Goal: Information Seeking & Learning: Learn about a topic

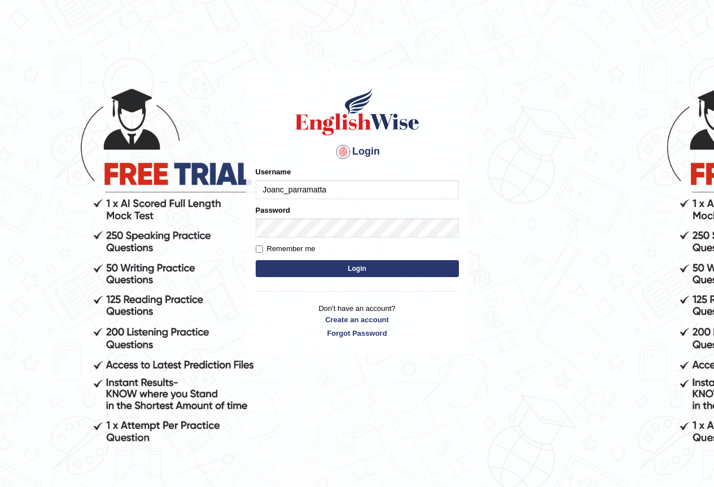
type input "Joanc_parramatta"
click at [355, 269] on button "Login" at bounding box center [357, 268] width 203 height 17
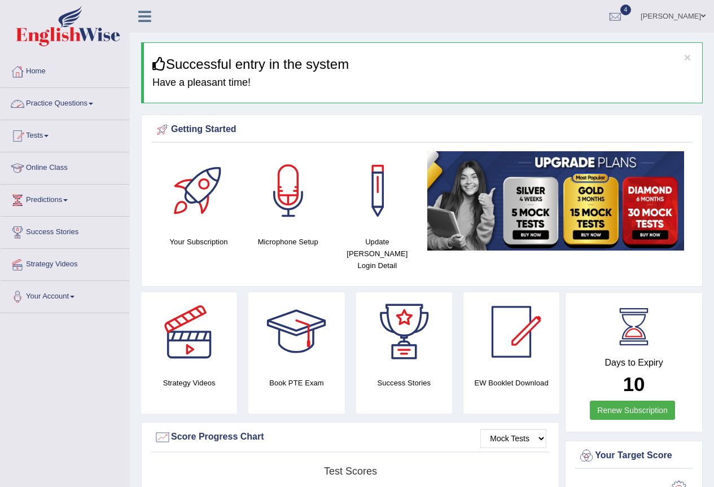
click at [91, 103] on link "Practice Questions" at bounding box center [65, 102] width 129 height 28
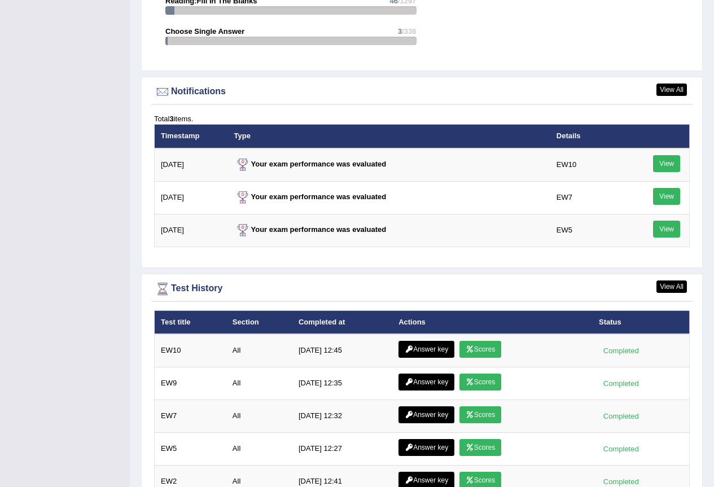
scroll to position [1470, 0]
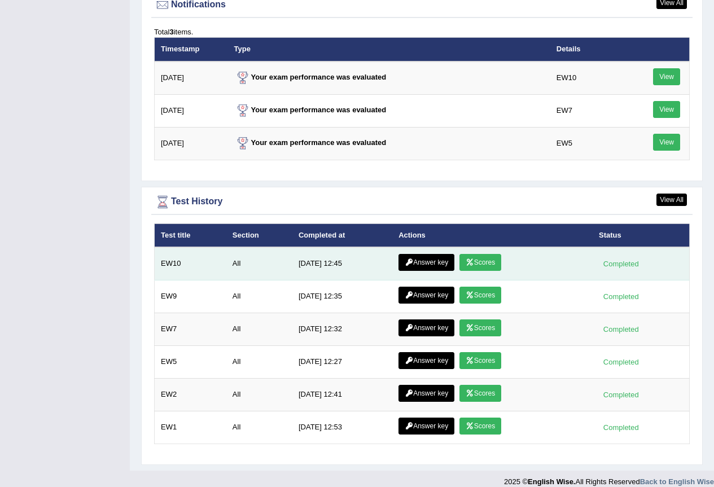
click at [172, 252] on td "EW10" at bounding box center [191, 263] width 72 height 33
click at [316, 253] on td "[DATE] 12:45" at bounding box center [342, 263] width 100 height 33
click at [478, 254] on link "Scores" at bounding box center [481, 262] width 42 height 17
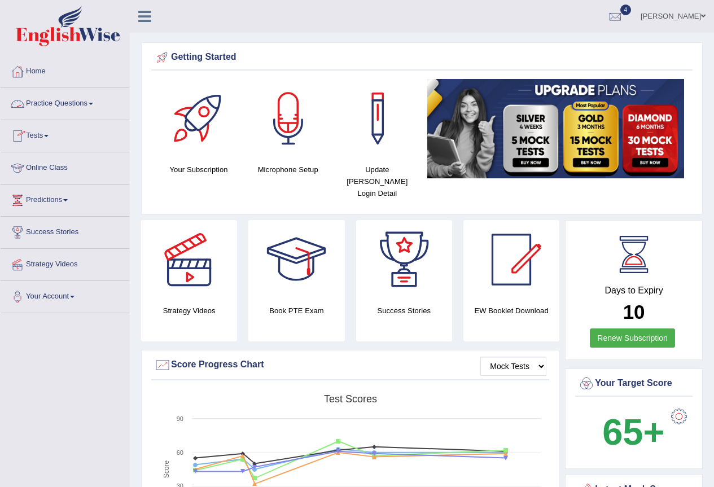
click at [83, 99] on link "Practice Questions" at bounding box center [65, 102] width 129 height 28
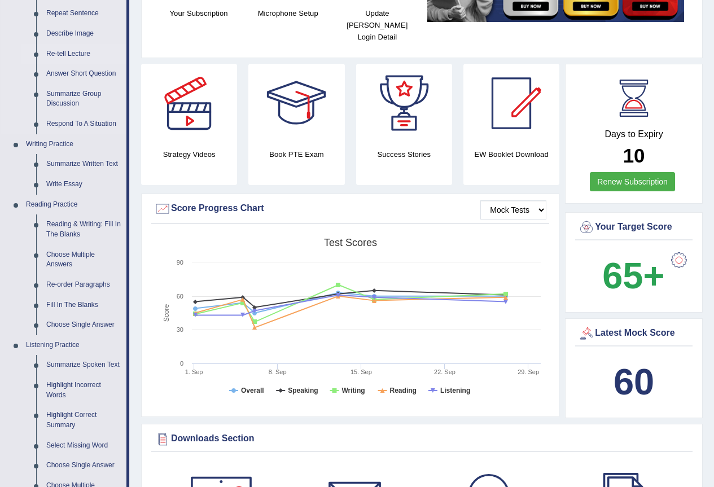
scroll to position [226, 0]
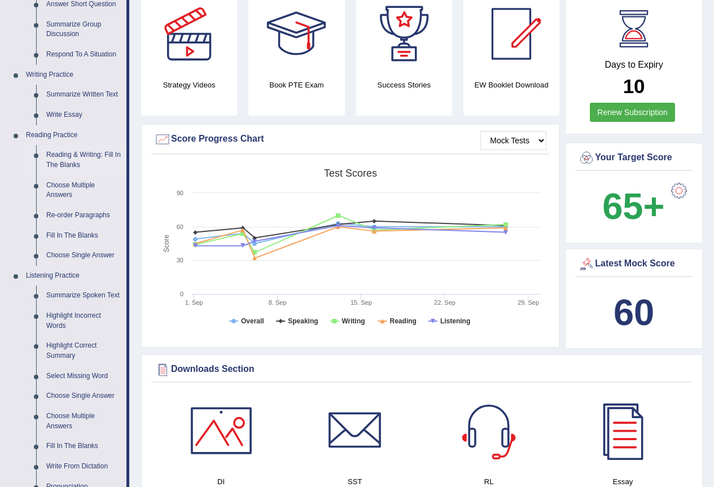
click at [72, 155] on link "Reading & Writing: Fill In The Blanks" at bounding box center [83, 160] width 85 height 30
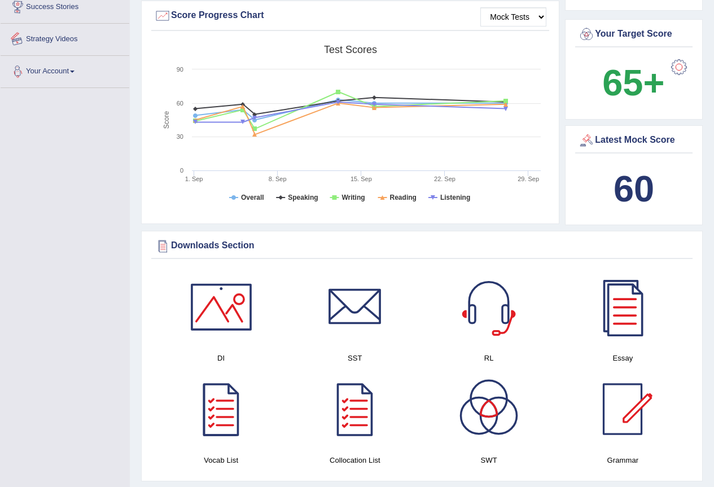
scroll to position [425, 0]
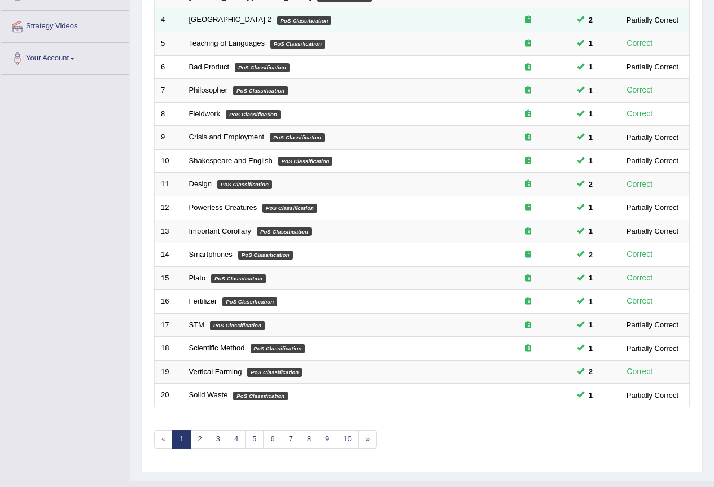
scroll to position [260, 0]
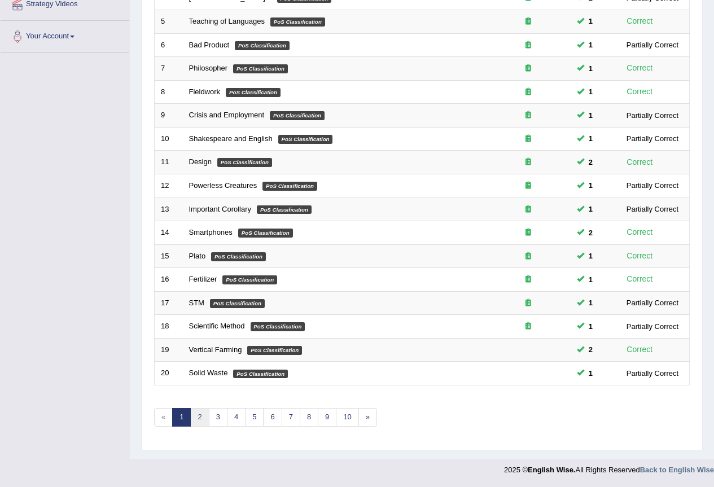
click at [199, 416] on link "2" at bounding box center [199, 417] width 19 height 19
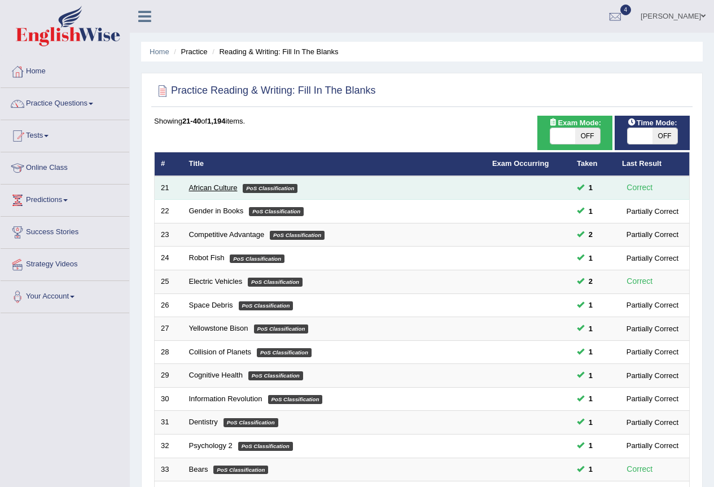
click at [204, 187] on link "African Culture" at bounding box center [213, 188] width 49 height 8
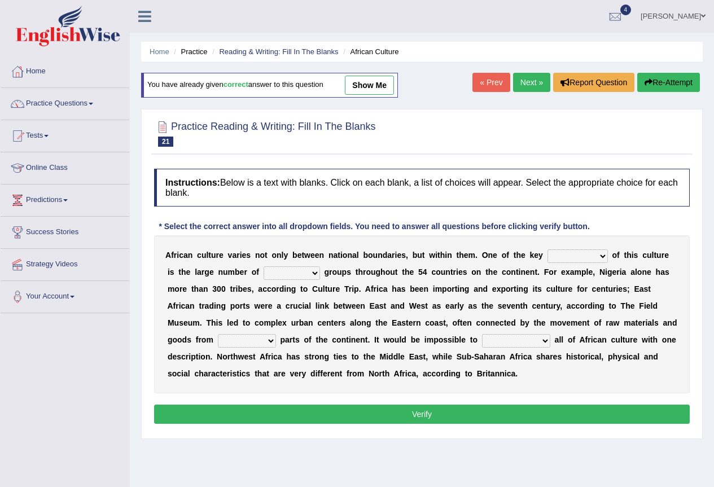
click at [53, 104] on link "Practice Questions" at bounding box center [65, 102] width 129 height 28
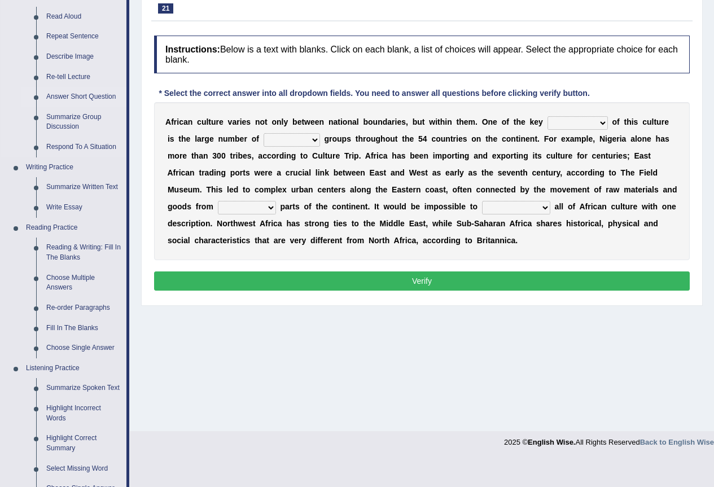
scroll to position [151, 0]
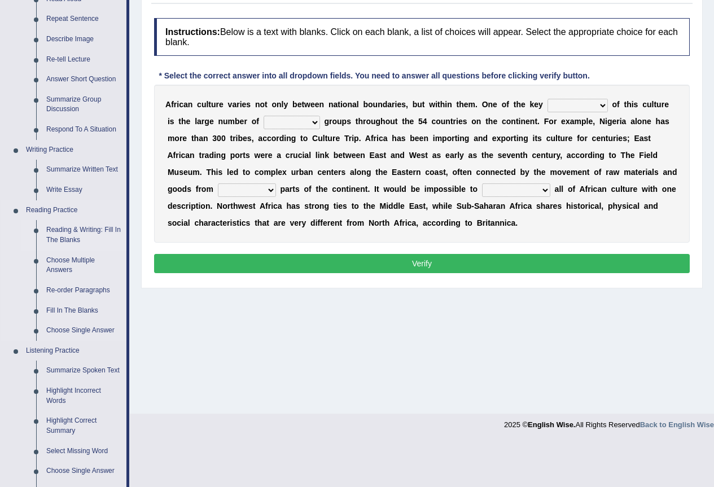
click at [54, 227] on link "Reading & Writing: Fill In The Blanks" at bounding box center [83, 235] width 85 height 30
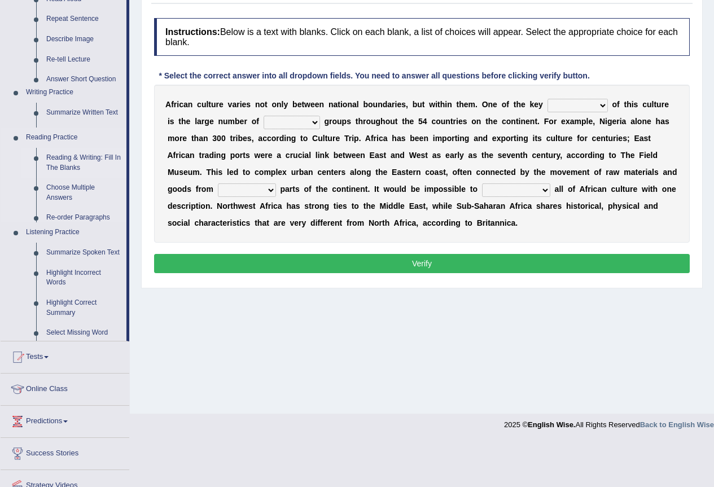
scroll to position [106, 0]
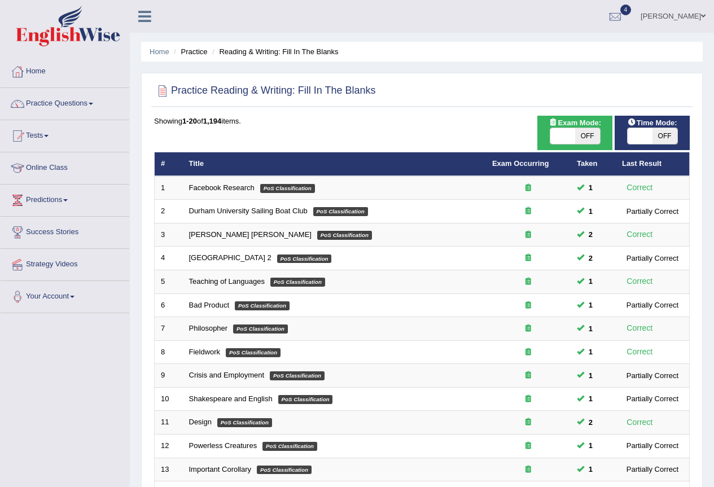
click at [593, 136] on span "OFF" at bounding box center [587, 136] width 25 height 16
checkbox input "true"
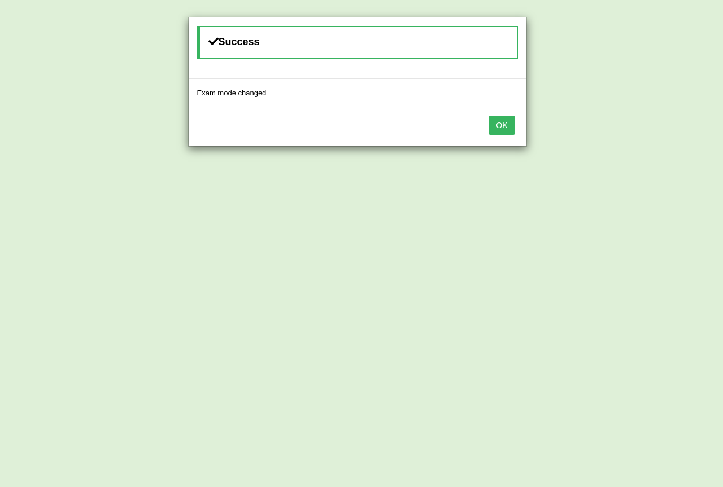
click at [101, 105] on div "Success Exam mode changed OK" at bounding box center [361, 243] width 723 height 487
click at [500, 126] on button "OK" at bounding box center [501, 125] width 26 height 19
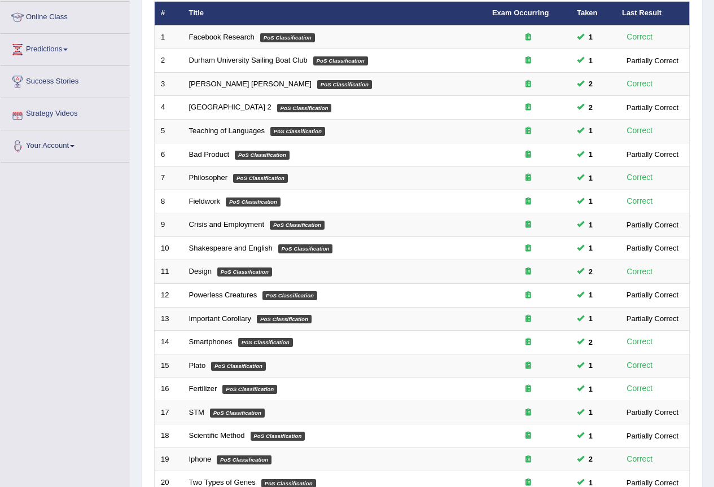
scroll to position [260, 0]
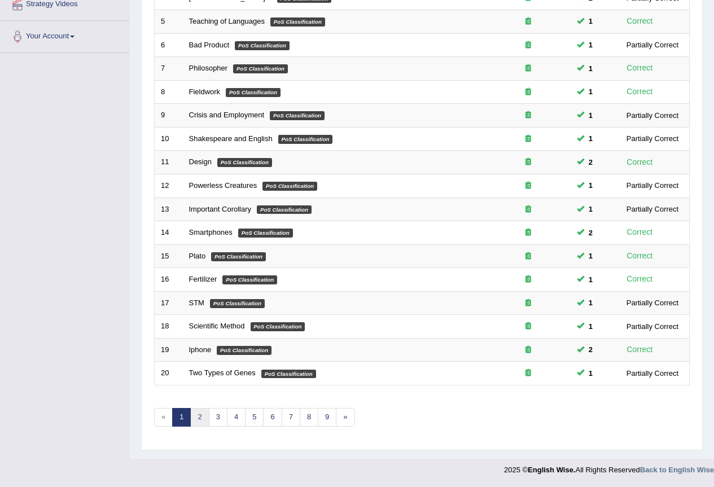
click at [203, 420] on link "2" at bounding box center [199, 417] width 19 height 19
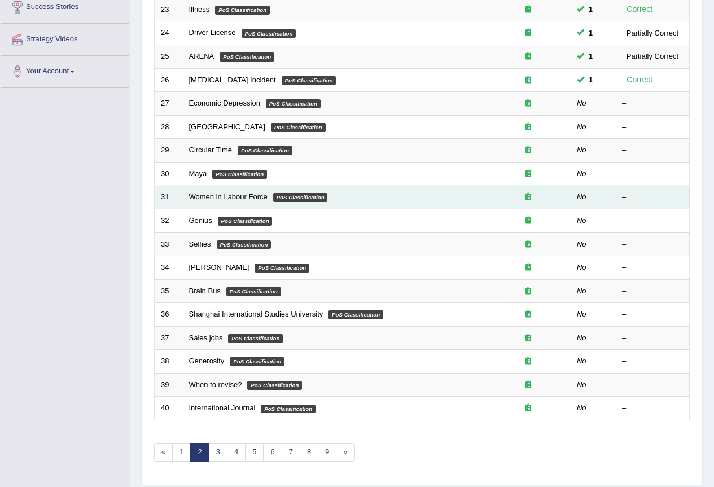
scroll to position [226, 0]
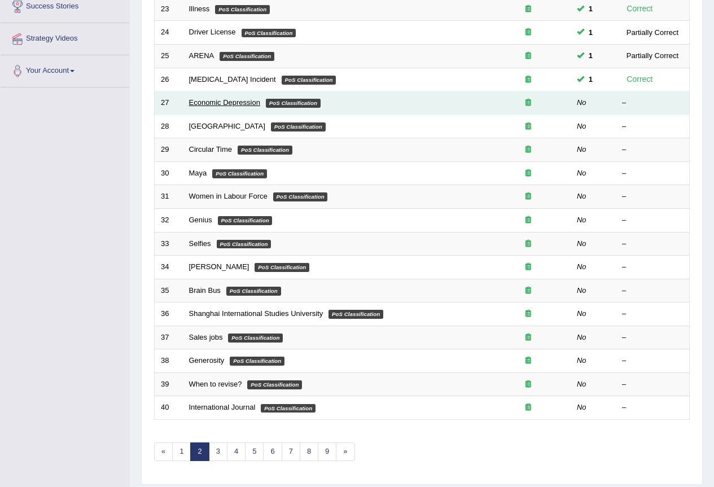
click at [232, 102] on link "Economic Depression" at bounding box center [224, 102] width 71 height 8
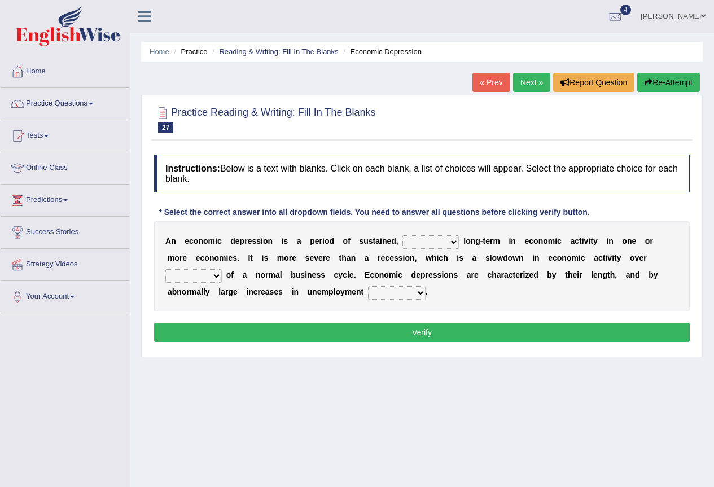
click at [50, 133] on link "Tests" at bounding box center [65, 134] width 129 height 28
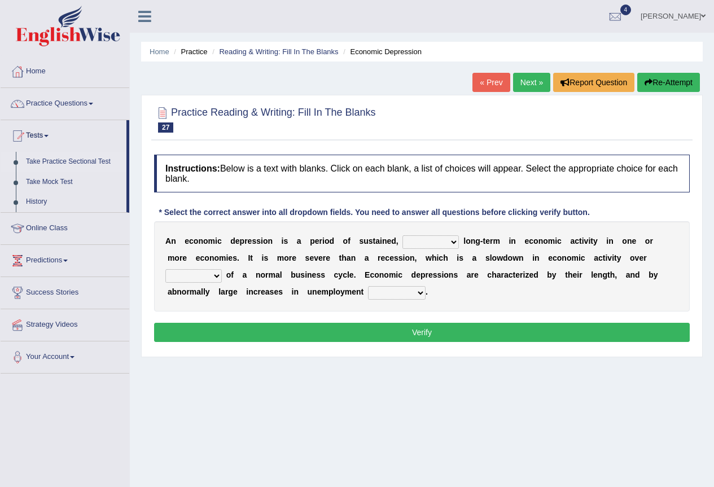
click at [55, 158] on link "Take Practice Sectional Test" at bounding box center [74, 162] width 106 height 20
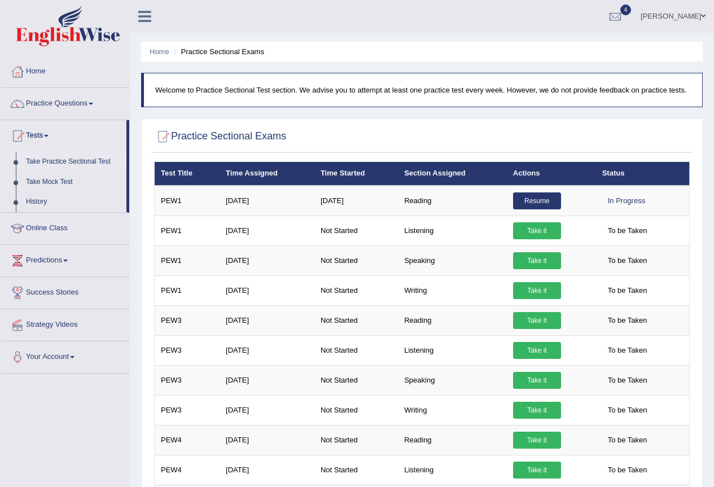
click at [71, 161] on link "Take Practice Sectional Test" at bounding box center [74, 162] width 106 height 20
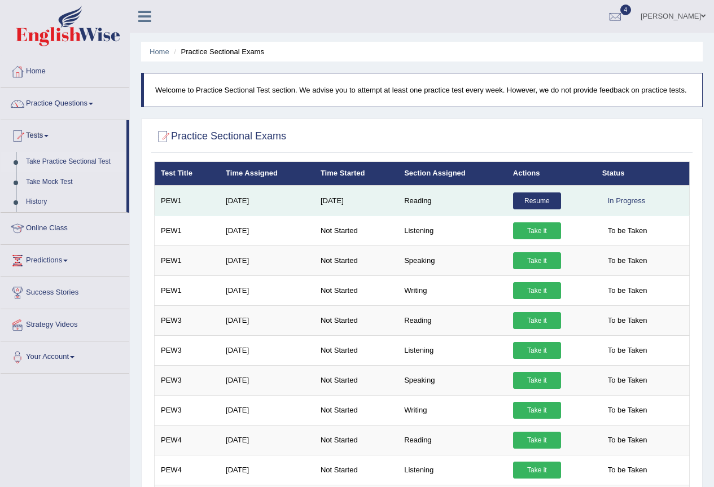
click at [543, 201] on link "Resume" at bounding box center [537, 201] width 48 height 17
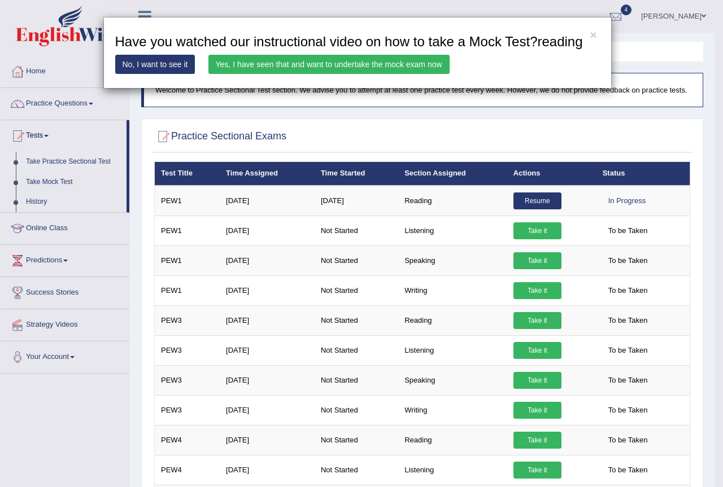
click at [525, 206] on div "× Have you watched our instructional video on how to take a Mock Test?reading N…" at bounding box center [361, 243] width 723 height 487
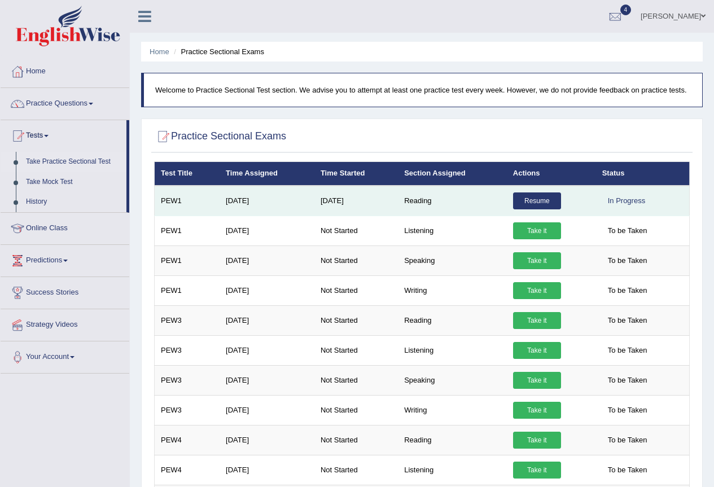
click at [525, 202] on link "Resume" at bounding box center [537, 201] width 48 height 17
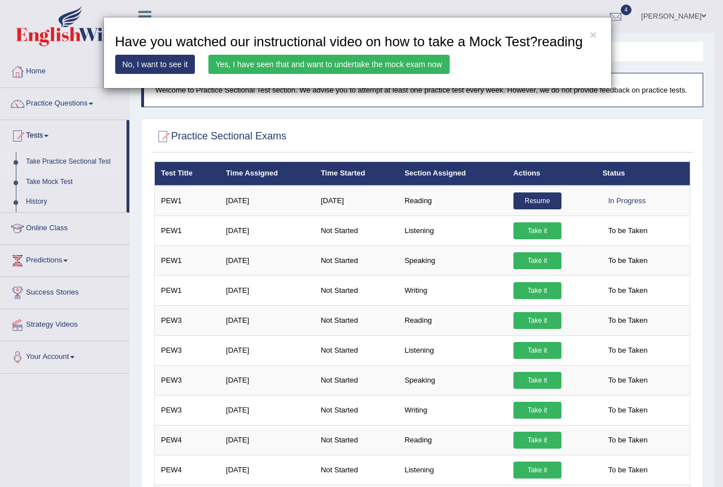
click at [354, 61] on link "Yes, I have seen that and want to undertake the mock exam now" at bounding box center [328, 64] width 241 height 19
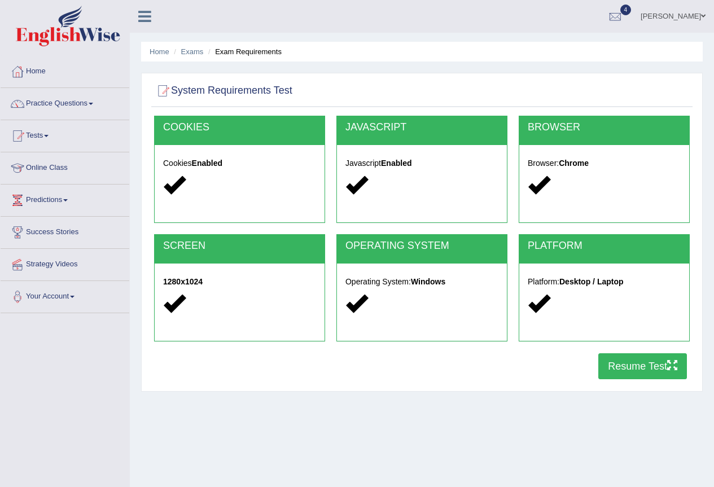
click at [637, 368] on button "Resume Test" at bounding box center [643, 366] width 89 height 26
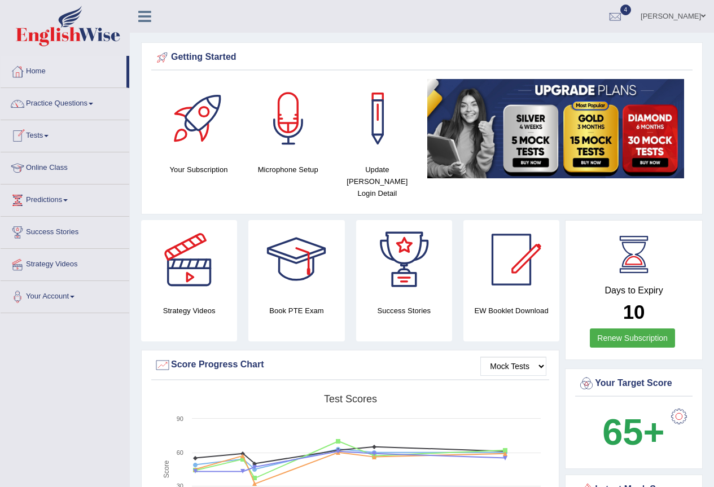
click at [48, 132] on link "Tests" at bounding box center [65, 134] width 129 height 28
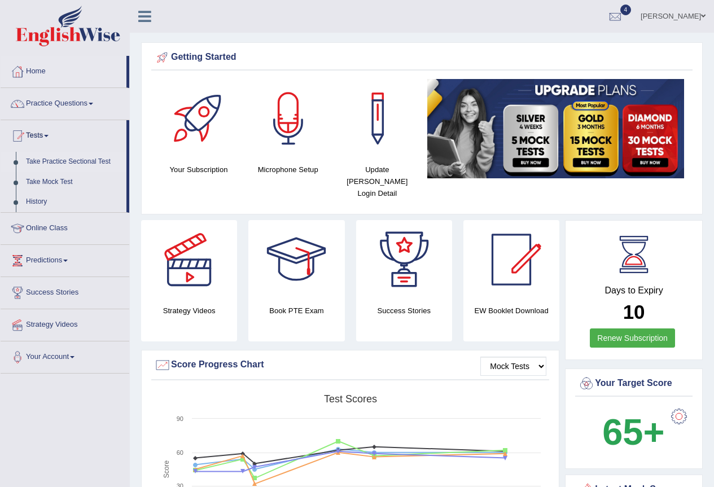
click at [55, 161] on link "Take Practice Sectional Test" at bounding box center [74, 162] width 106 height 20
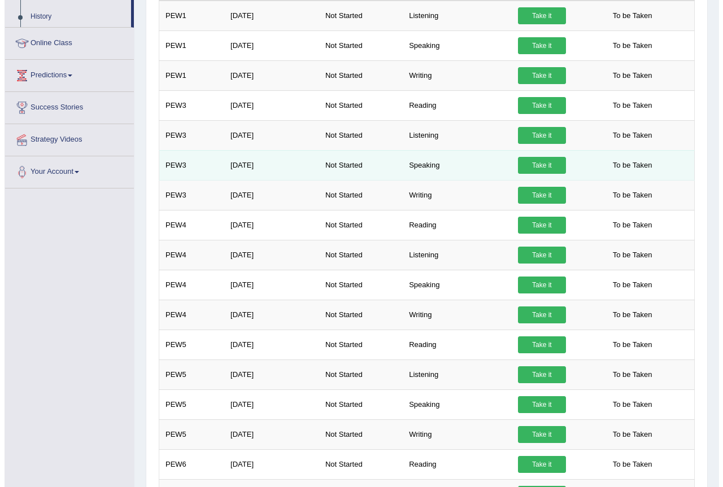
scroll to position [151, 0]
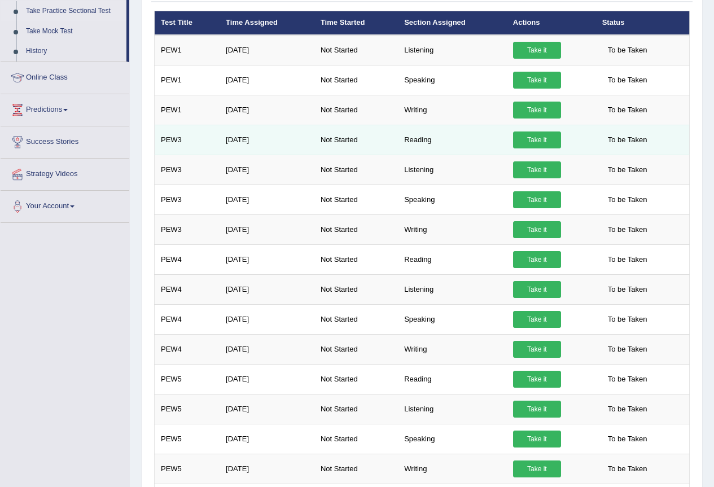
click at [538, 139] on link "Take it" at bounding box center [537, 140] width 48 height 17
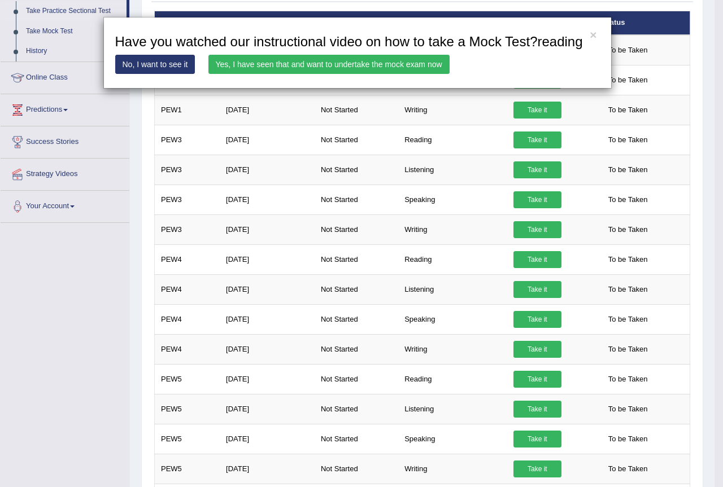
click at [364, 64] on link "Yes, I have seen that and want to undertake the mock exam now" at bounding box center [328, 64] width 241 height 19
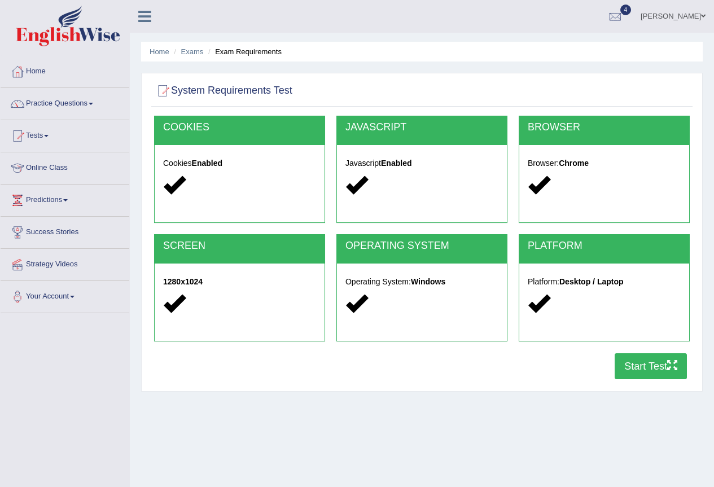
click at [639, 360] on button "Start Test" at bounding box center [651, 366] width 72 height 26
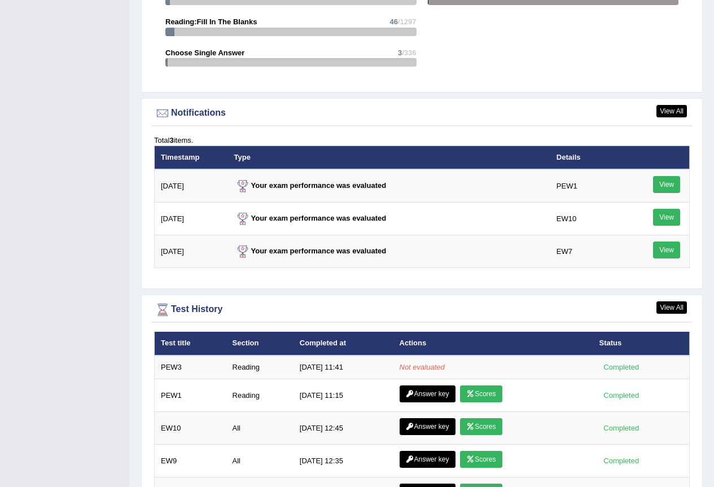
scroll to position [1355, 0]
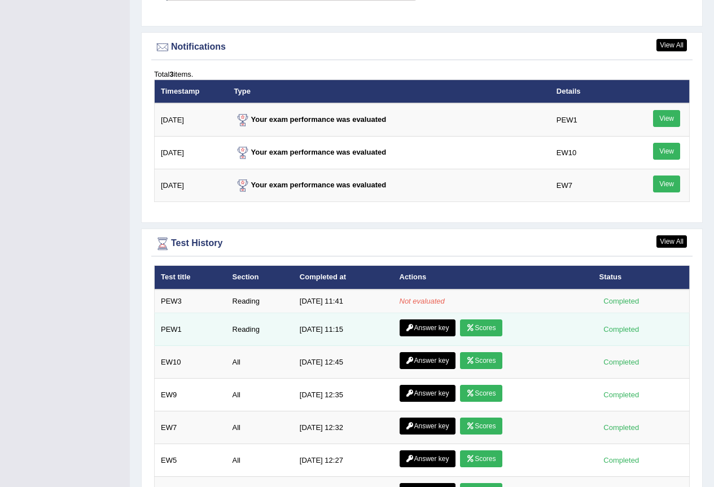
click at [420, 320] on link "Answer key" at bounding box center [428, 328] width 56 height 17
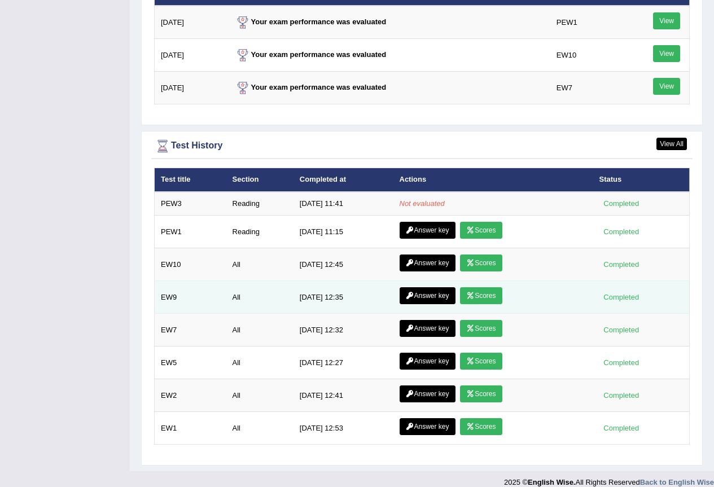
scroll to position [1453, 0]
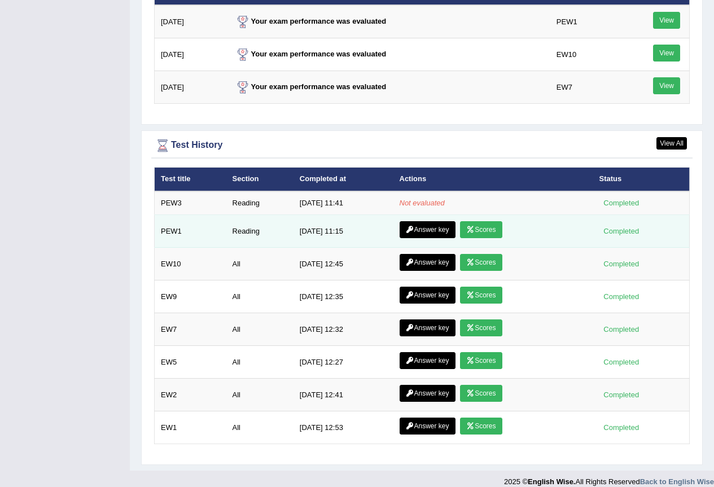
click at [479, 221] on link "Scores" at bounding box center [481, 229] width 42 height 17
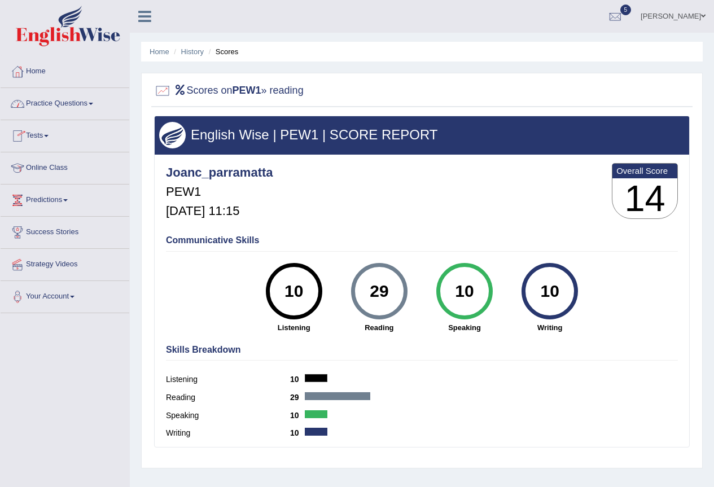
click at [86, 104] on link "Practice Questions" at bounding box center [65, 102] width 129 height 28
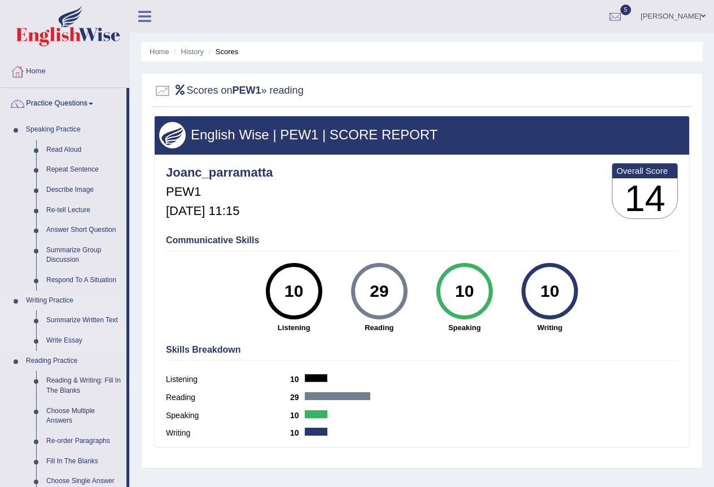
click at [73, 339] on link "Write Essay" at bounding box center [83, 341] width 85 height 20
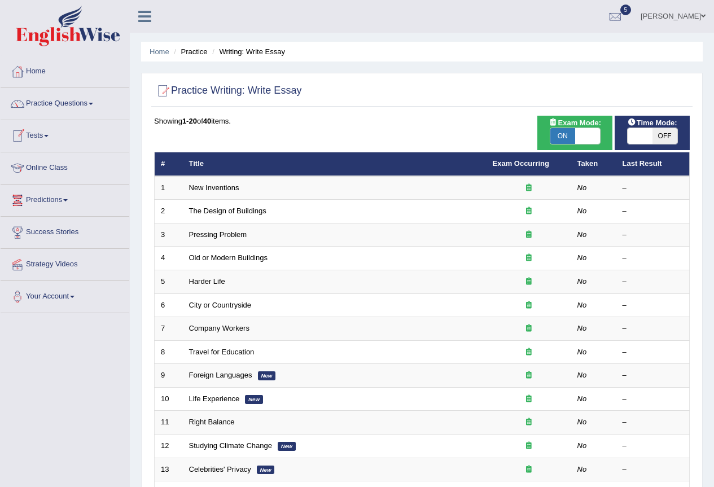
click at [45, 134] on link "Tests" at bounding box center [65, 134] width 129 height 28
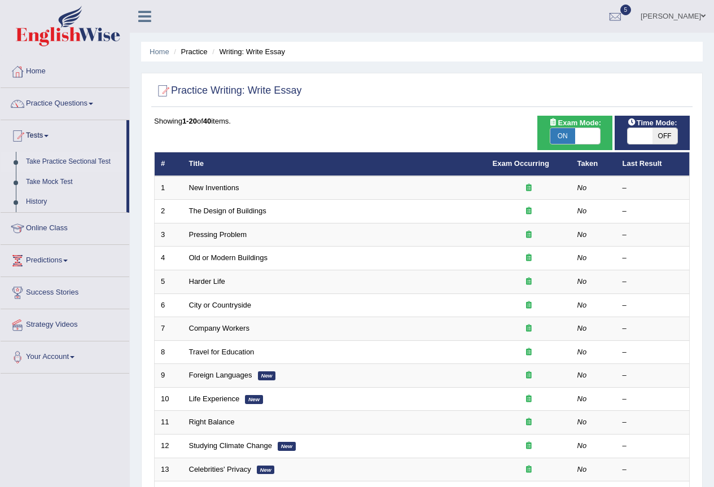
click at [68, 159] on link "Take Practice Sectional Test" at bounding box center [74, 162] width 106 height 20
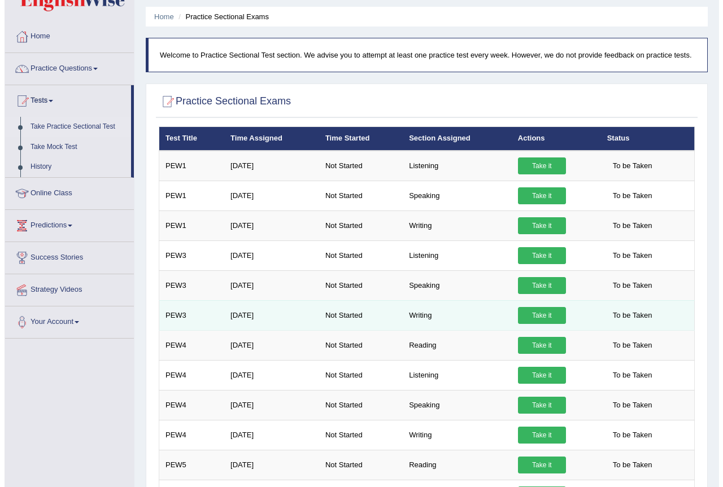
scroll to position [110, 0]
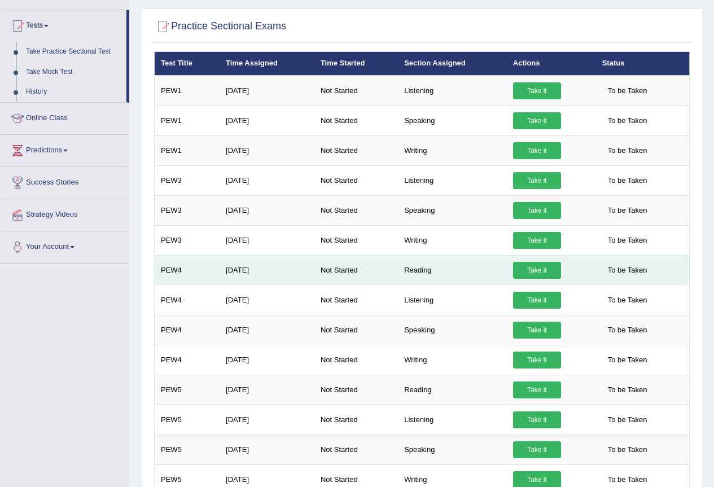
click at [536, 269] on link "Take it" at bounding box center [537, 270] width 48 height 17
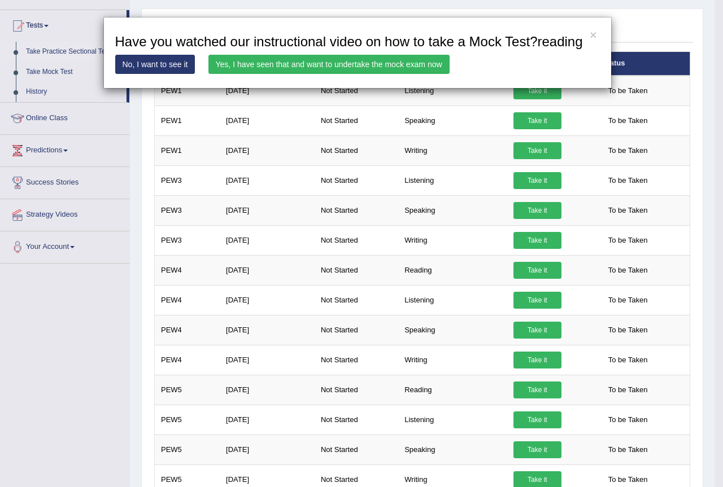
click at [409, 60] on link "Yes, I have seen that and want to undertake the mock exam now" at bounding box center [328, 64] width 241 height 19
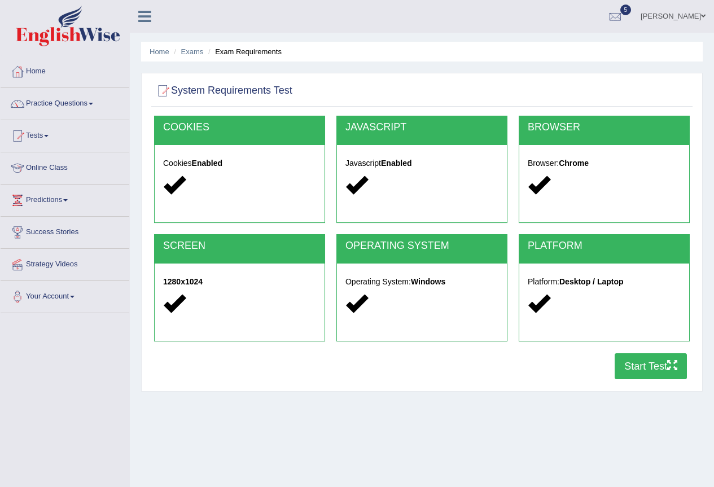
click at [630, 369] on button "Start Test" at bounding box center [651, 366] width 72 height 26
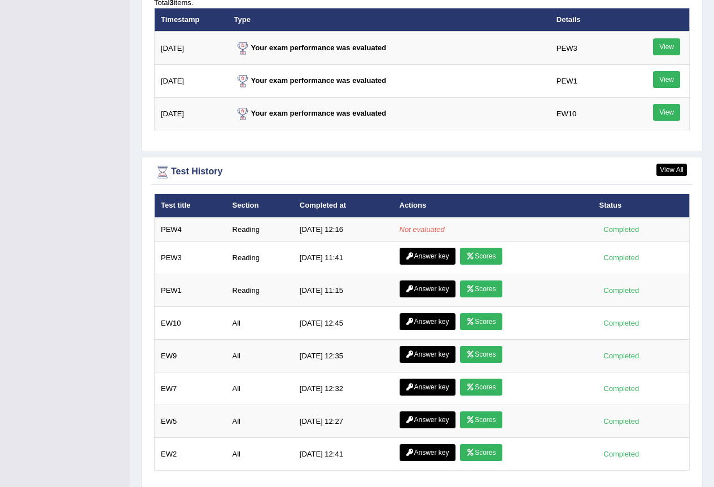
scroll to position [1453, 0]
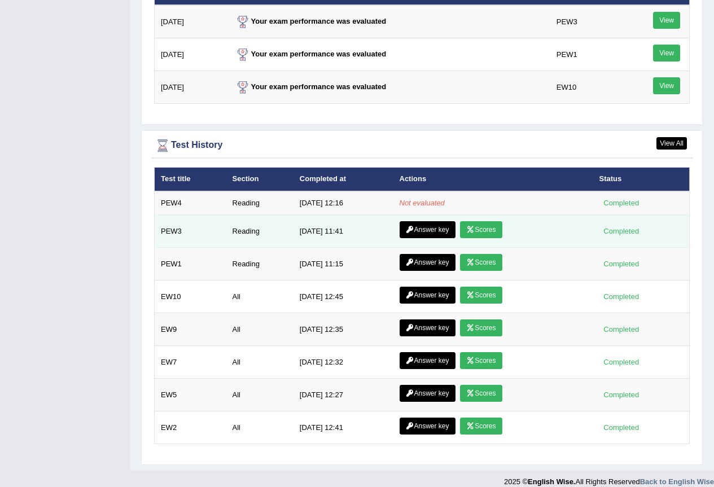
click at [442, 221] on link "Answer key" at bounding box center [428, 229] width 56 height 17
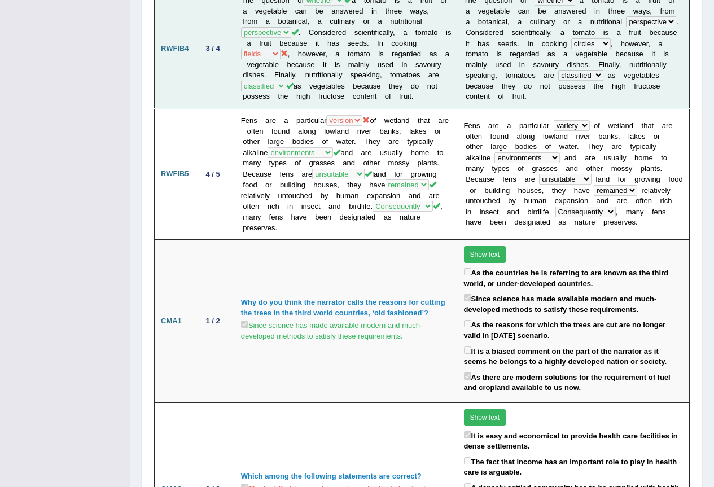
scroll to position [574, 0]
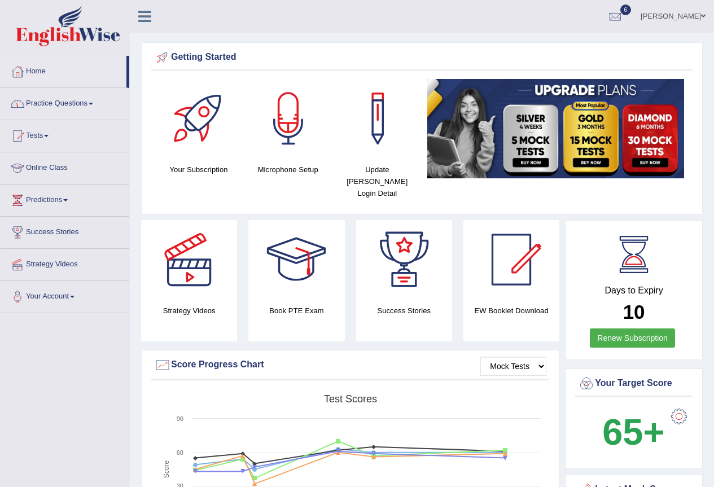
click at [95, 98] on link "Practice Questions" at bounding box center [65, 102] width 129 height 28
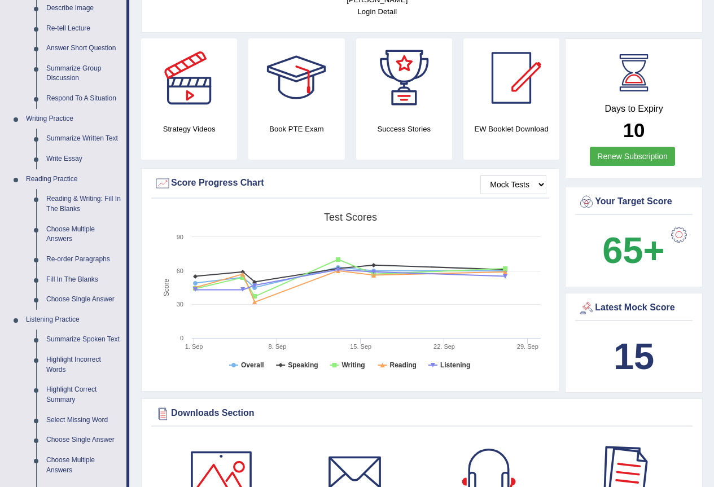
scroll to position [75, 0]
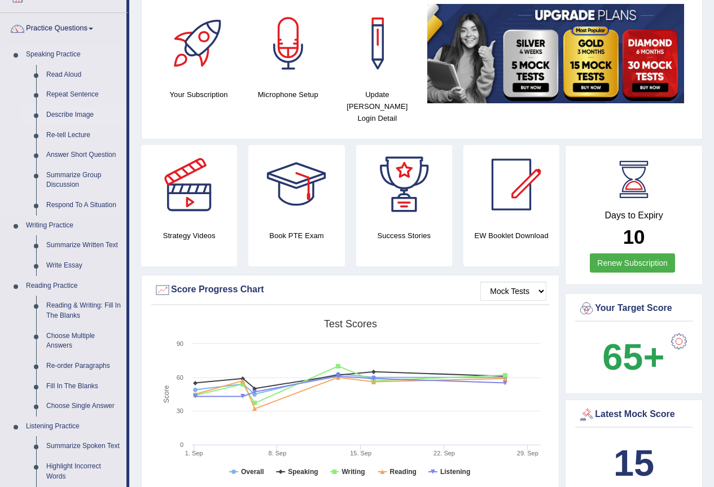
click at [59, 113] on link "Describe Image" at bounding box center [83, 115] width 85 height 20
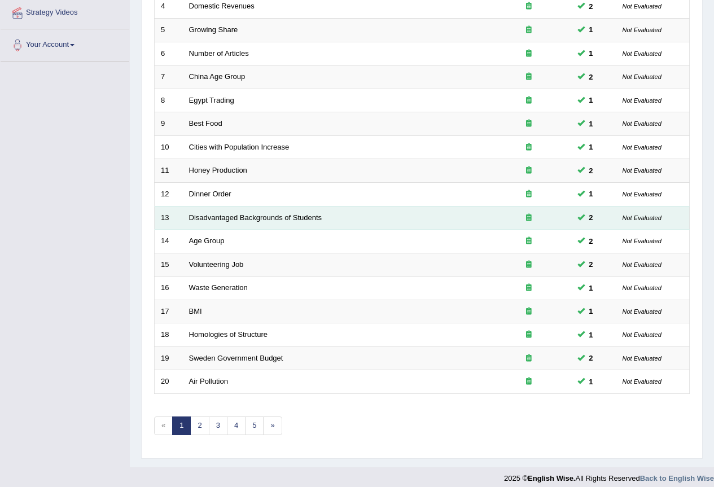
scroll to position [260, 0]
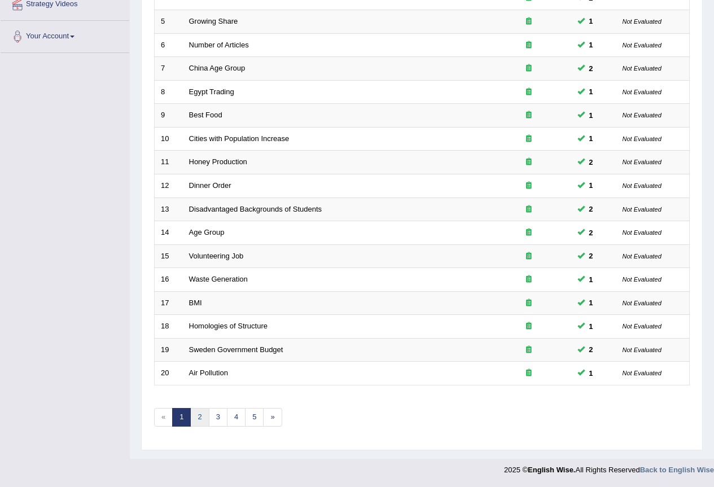
click at [200, 411] on link "2" at bounding box center [199, 417] width 19 height 19
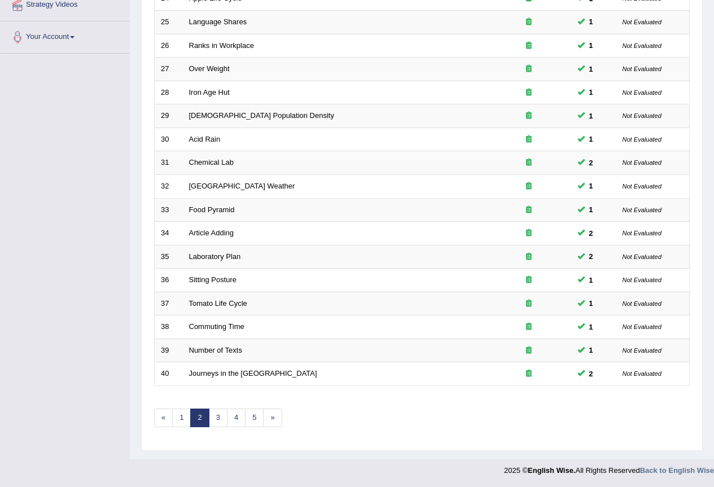
scroll to position [260, 0]
click at [215, 412] on link "3" at bounding box center [218, 417] width 19 height 19
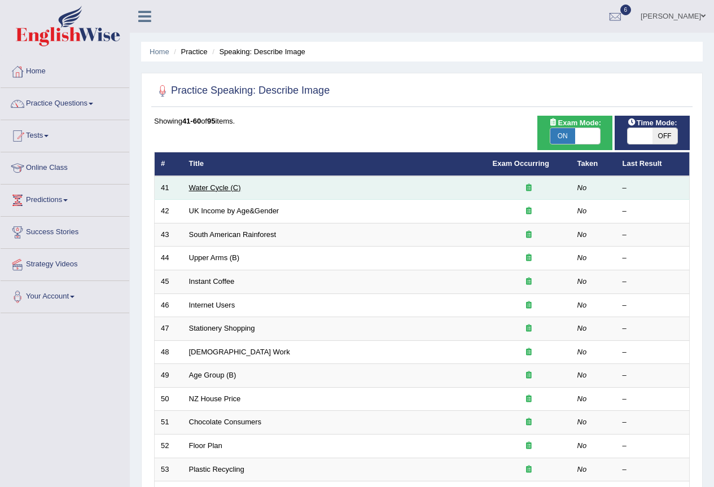
click at [213, 186] on link "Water Cycle (C)" at bounding box center [215, 188] width 52 height 8
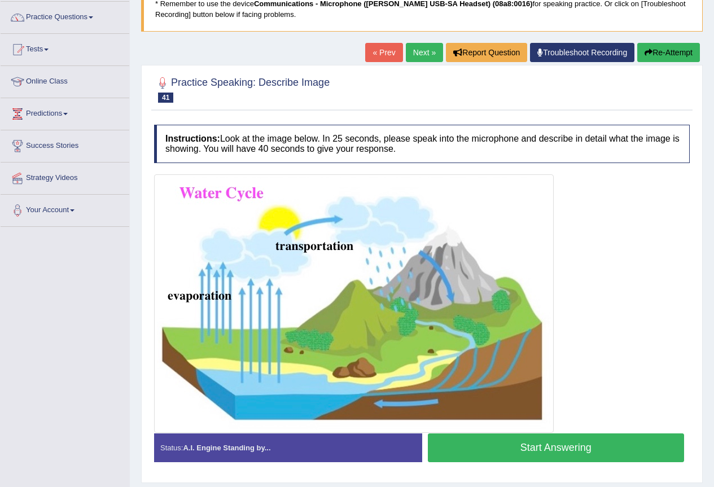
scroll to position [119, 0]
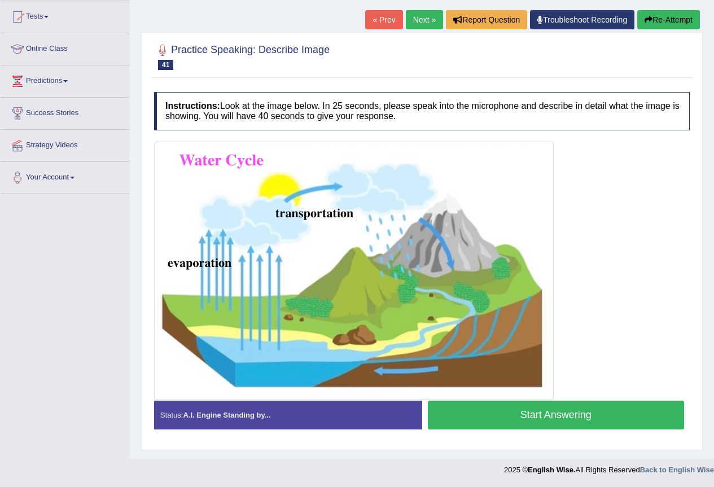
click at [584, 413] on button "Start Answering" at bounding box center [556, 415] width 257 height 29
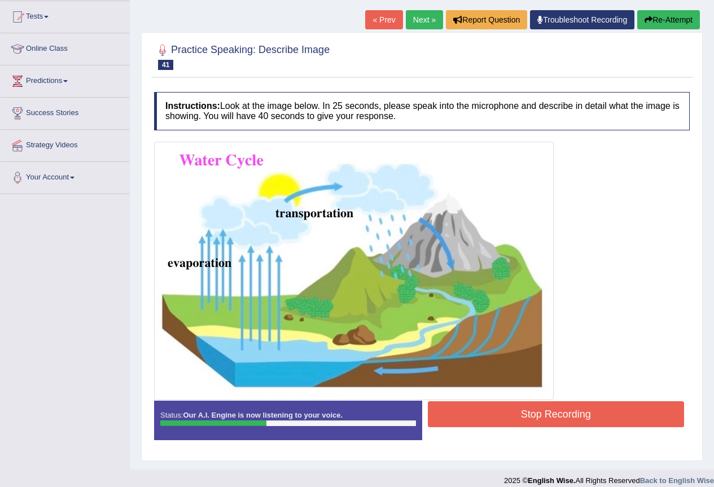
click at [584, 411] on button "Stop Recording" at bounding box center [556, 414] width 257 height 26
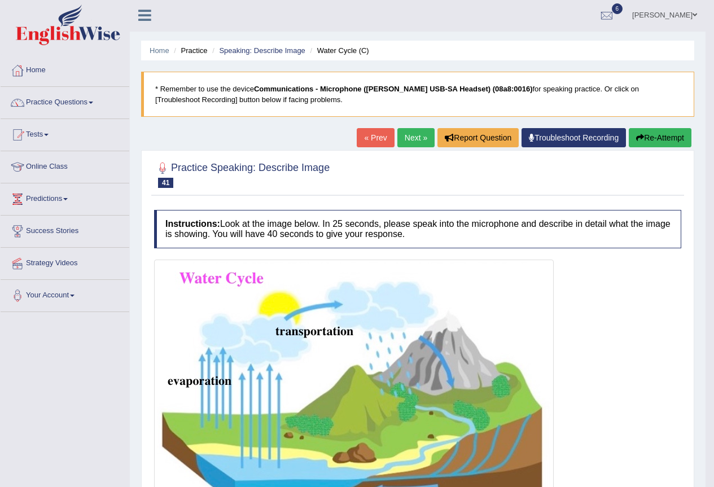
scroll to position [0, 0]
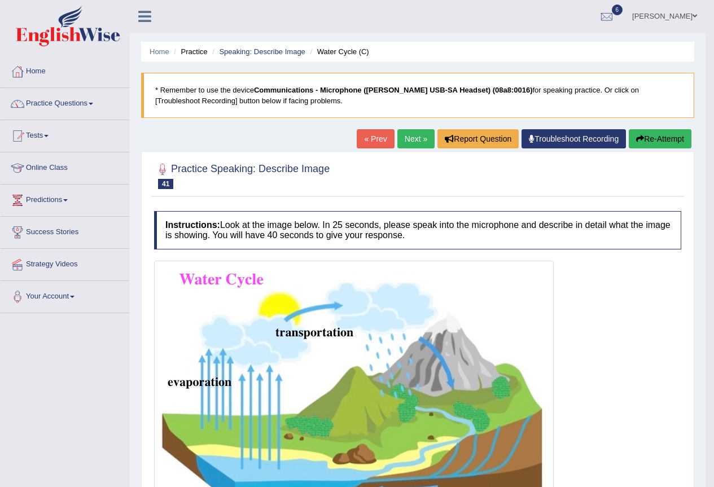
click at [405, 138] on link "Next »" at bounding box center [416, 138] width 37 height 19
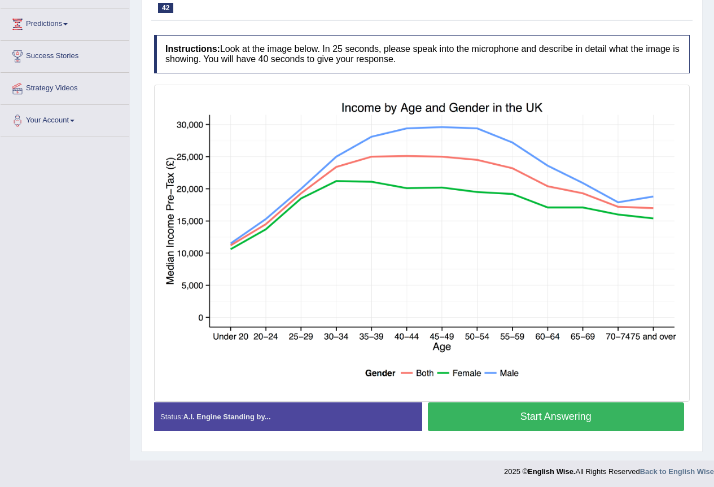
scroll to position [178, 0]
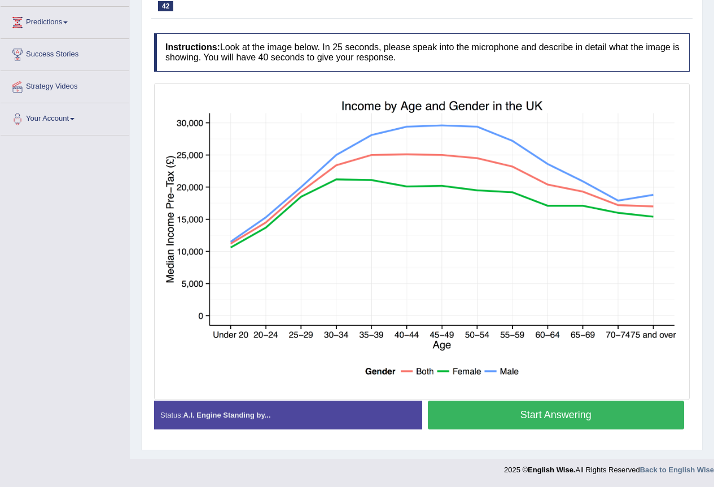
click at [539, 417] on button "Start Answering" at bounding box center [556, 415] width 257 height 29
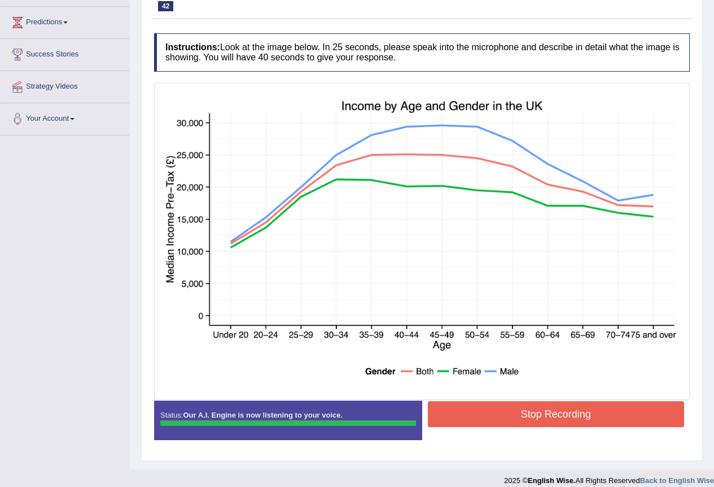
click at [481, 411] on div "Instructions: Look at the image below. In 25 seconds, please speak into the mic…" at bounding box center [422, 241] width 542 height 427
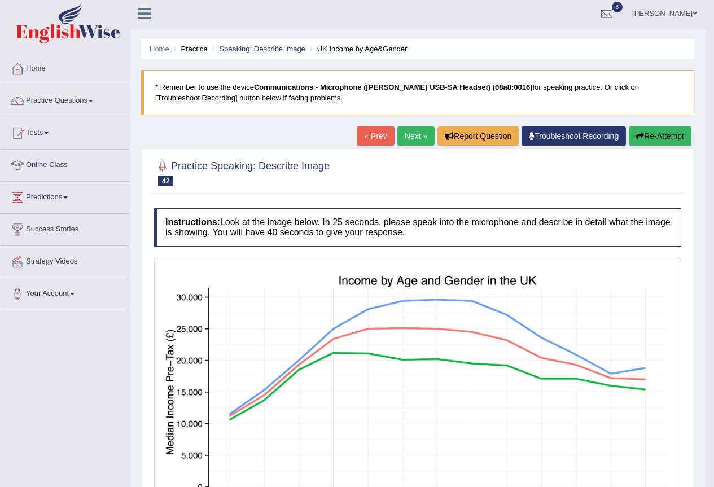
scroll to position [0, 0]
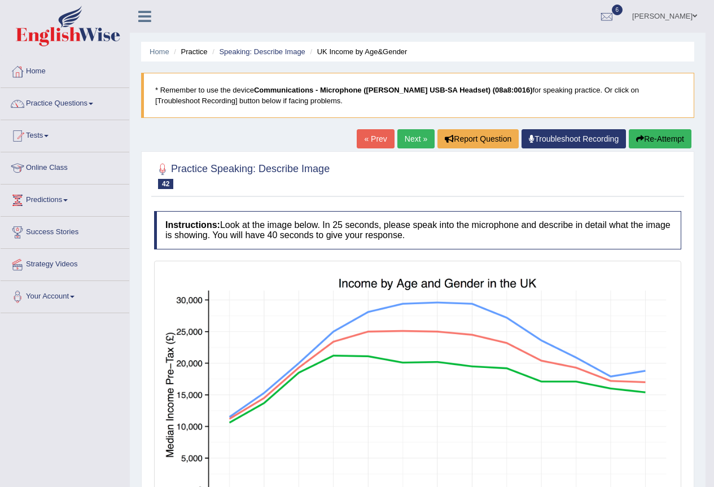
click at [416, 137] on link "Next »" at bounding box center [416, 138] width 37 height 19
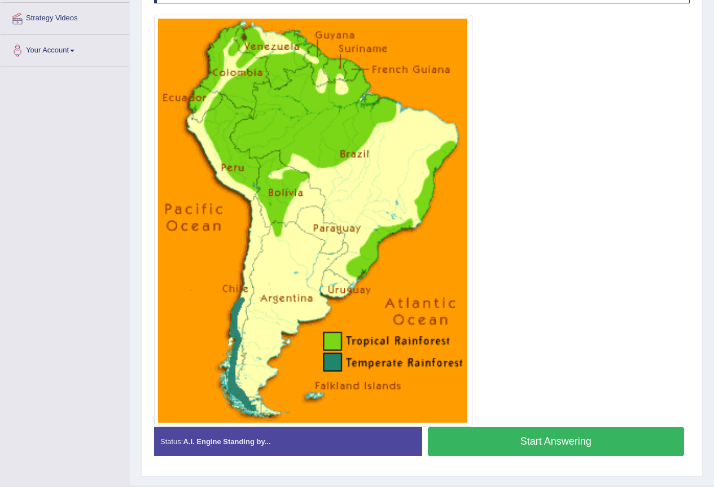
scroll to position [273, 0]
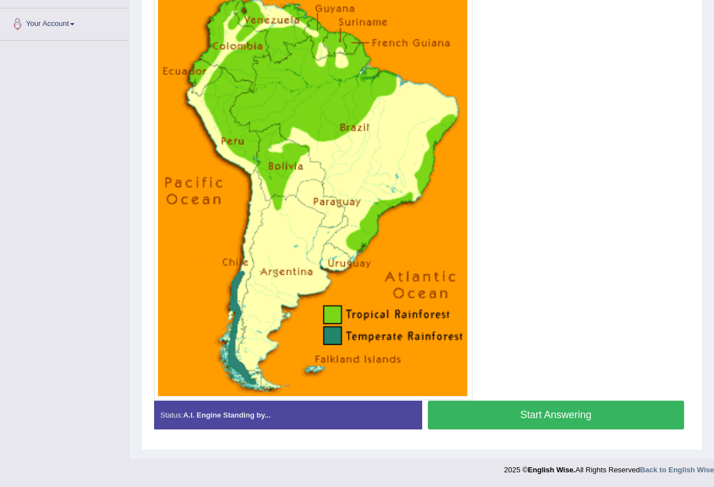
click at [505, 418] on button "Start Answering" at bounding box center [556, 415] width 257 height 29
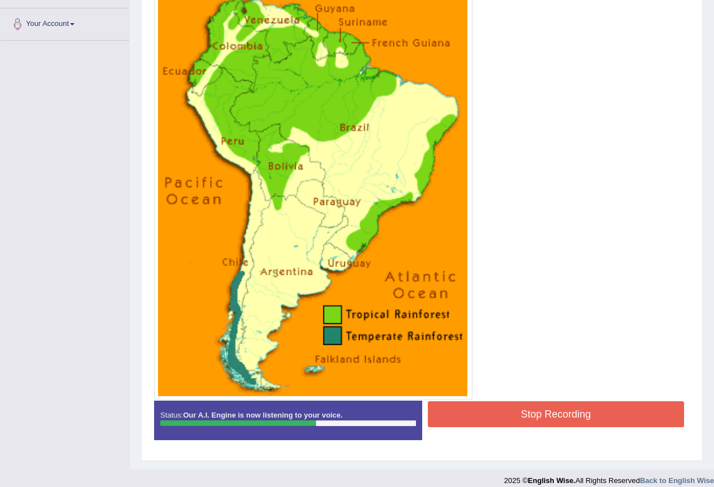
click at [518, 414] on button "Stop Recording" at bounding box center [556, 414] width 257 height 26
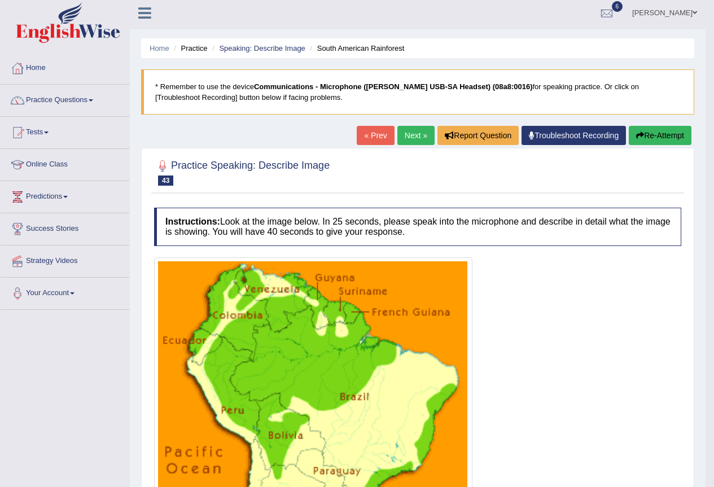
scroll to position [0, 0]
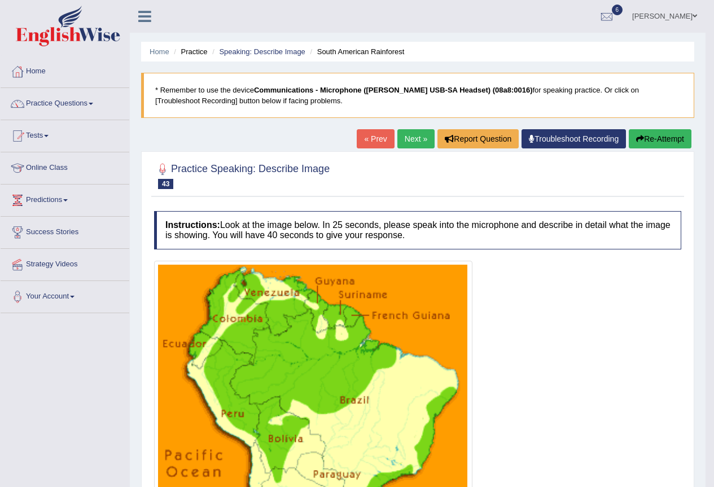
click at [404, 138] on link "Next »" at bounding box center [416, 138] width 37 height 19
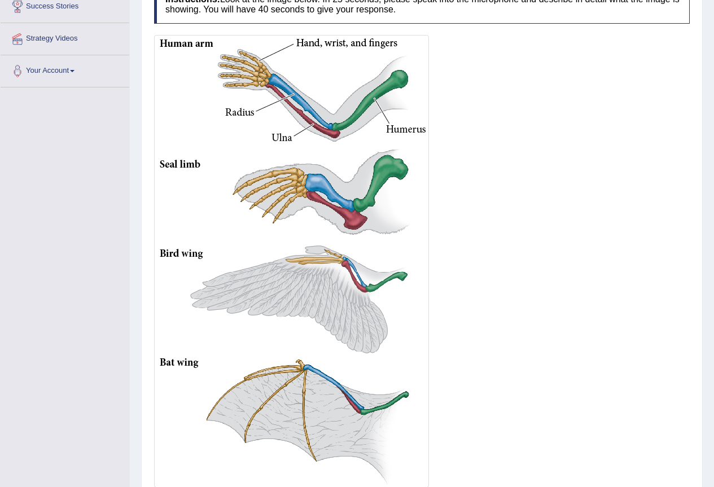
scroll to position [301, 0]
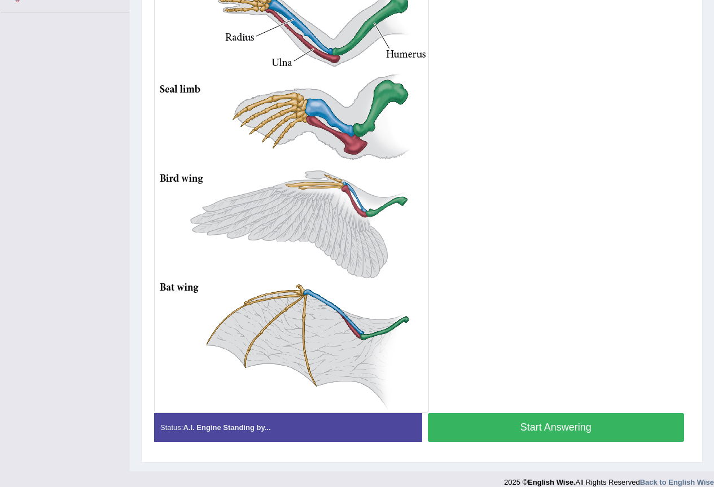
click at [455, 430] on button "Start Answering" at bounding box center [556, 427] width 257 height 29
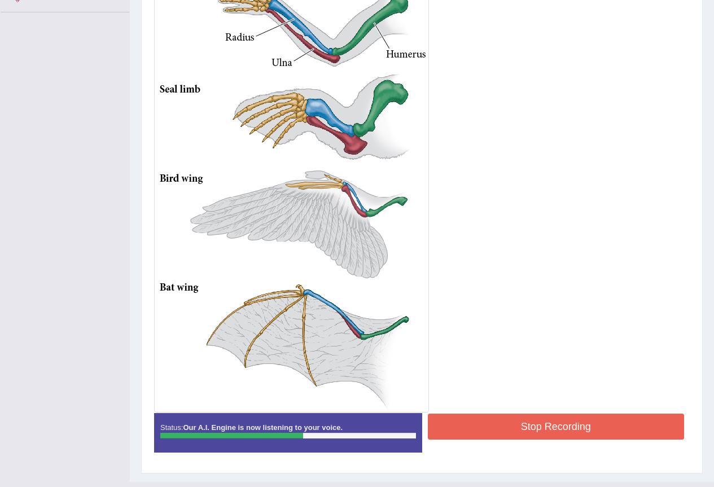
click at [459, 421] on button "Stop Recording" at bounding box center [556, 427] width 257 height 26
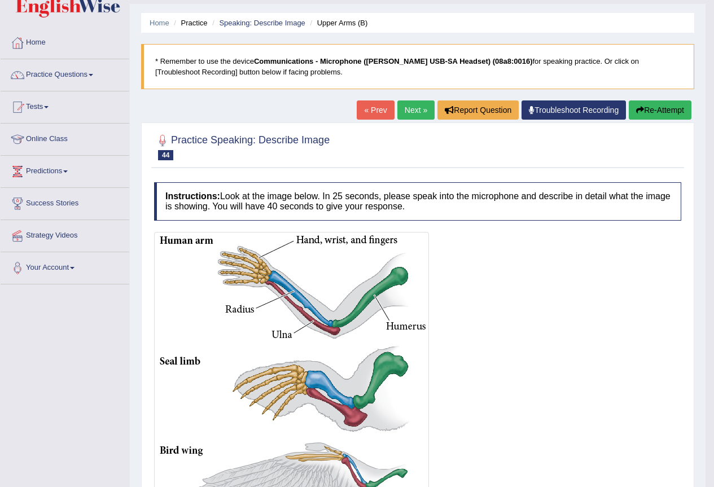
scroll to position [0, 0]
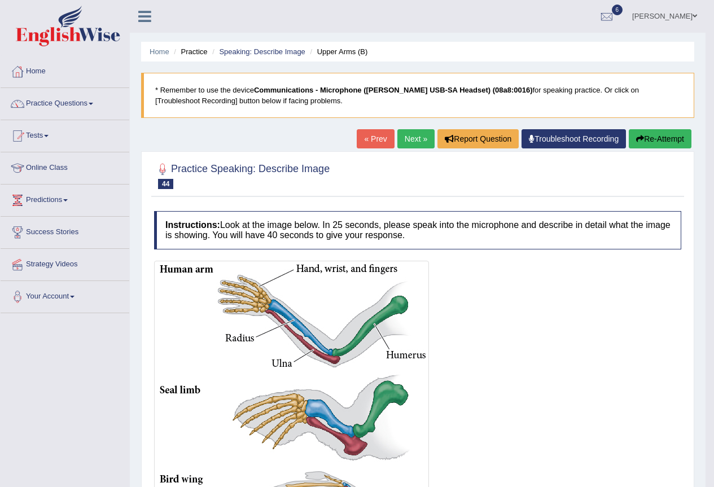
click at [657, 142] on button "Re-Attempt" at bounding box center [660, 138] width 63 height 19
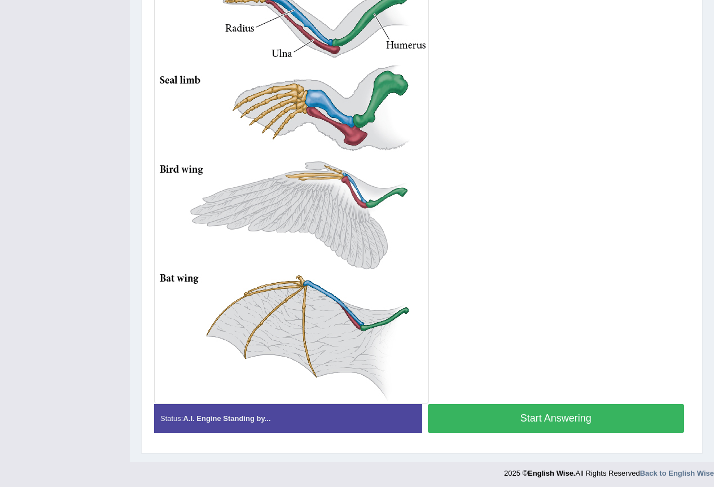
scroll to position [350, 0]
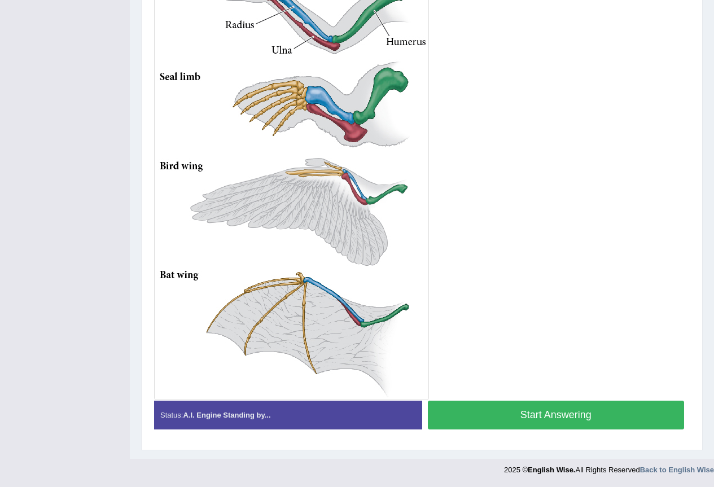
click at [561, 413] on button "Start Answering" at bounding box center [556, 415] width 257 height 29
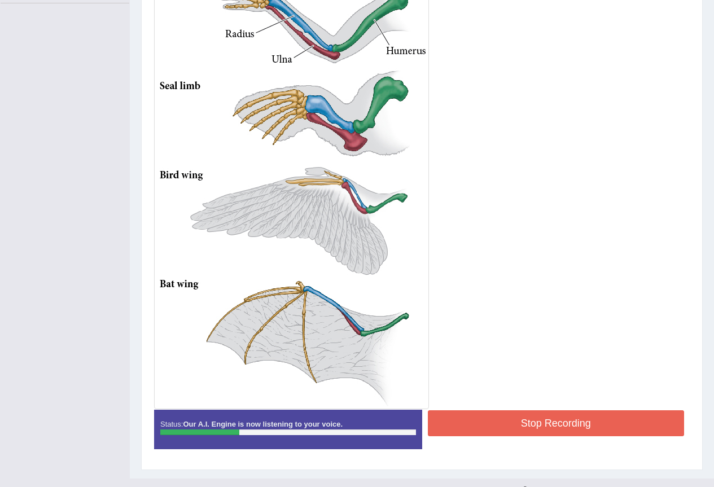
scroll to position [319, 0]
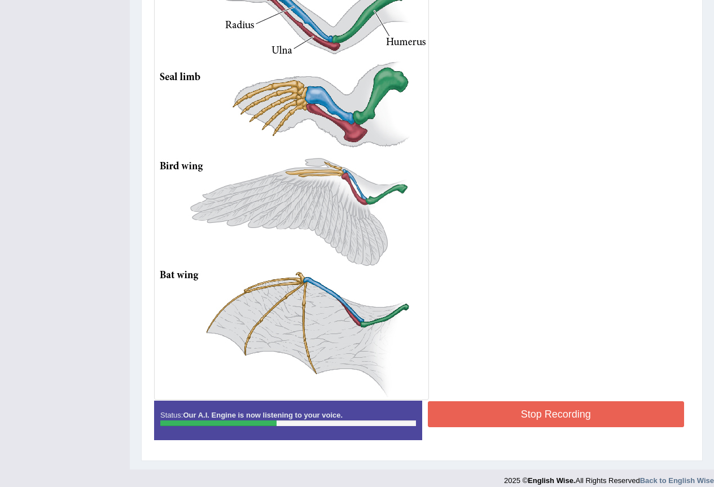
click at [481, 414] on button "Stop Recording" at bounding box center [556, 414] width 257 height 26
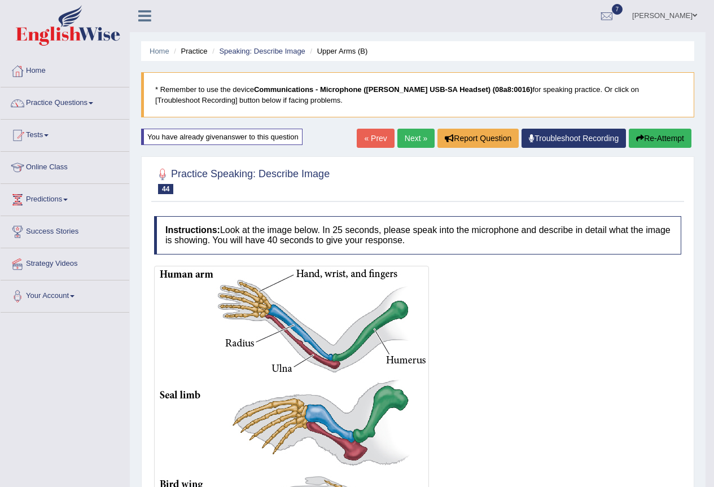
scroll to position [0, 0]
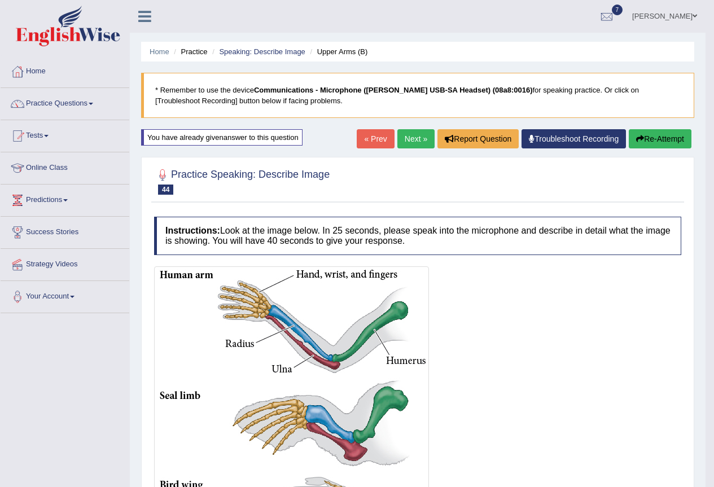
click at [402, 142] on link "Next »" at bounding box center [416, 138] width 37 height 19
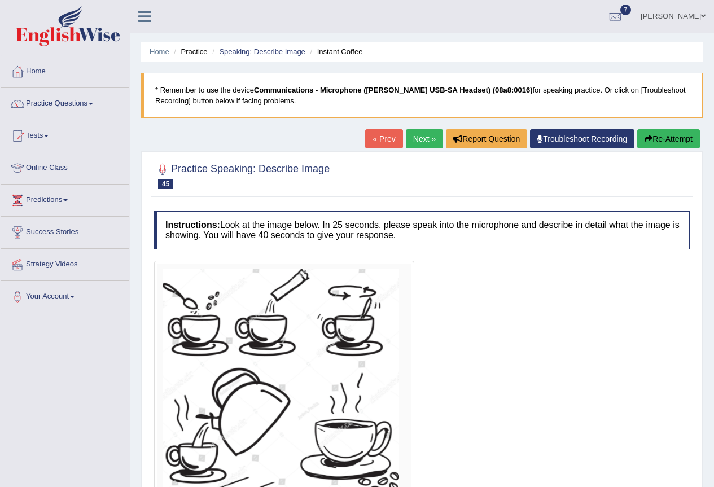
scroll to position [111, 0]
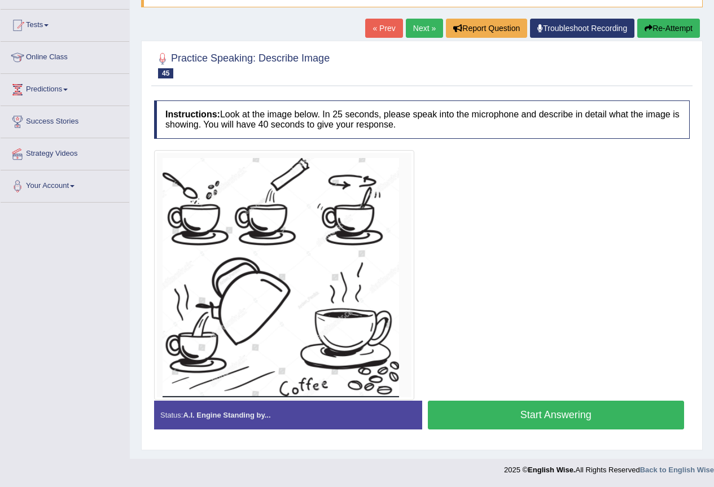
click at [492, 413] on button "Start Answering" at bounding box center [556, 415] width 257 height 29
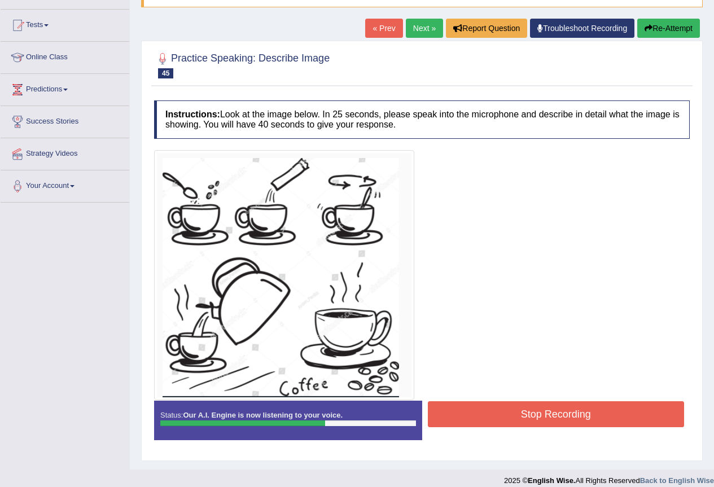
click at [506, 410] on button "Stop Recording" at bounding box center [556, 414] width 257 height 26
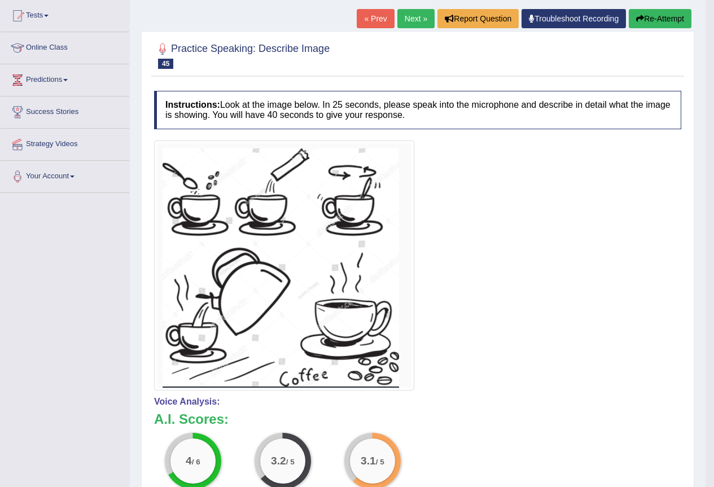
scroll to position [75, 0]
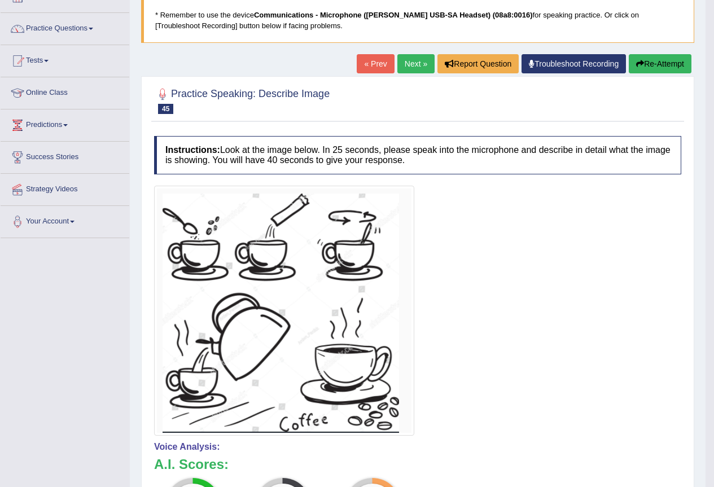
click at [673, 62] on button "Re-Attempt" at bounding box center [660, 63] width 63 height 19
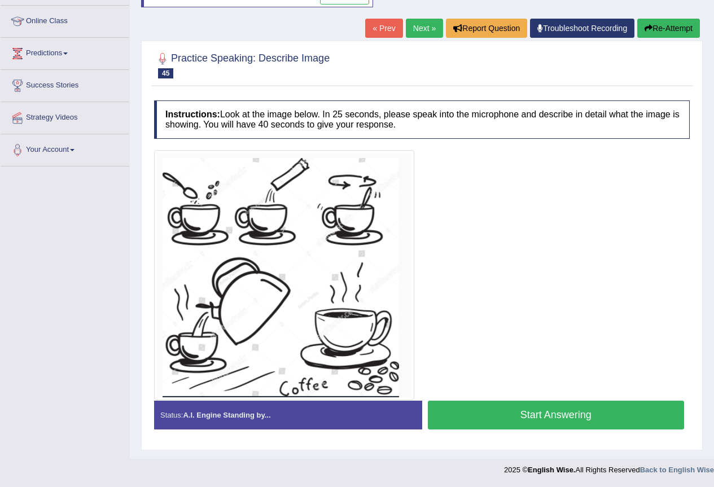
click at [501, 426] on button "Start Answering" at bounding box center [556, 415] width 257 height 29
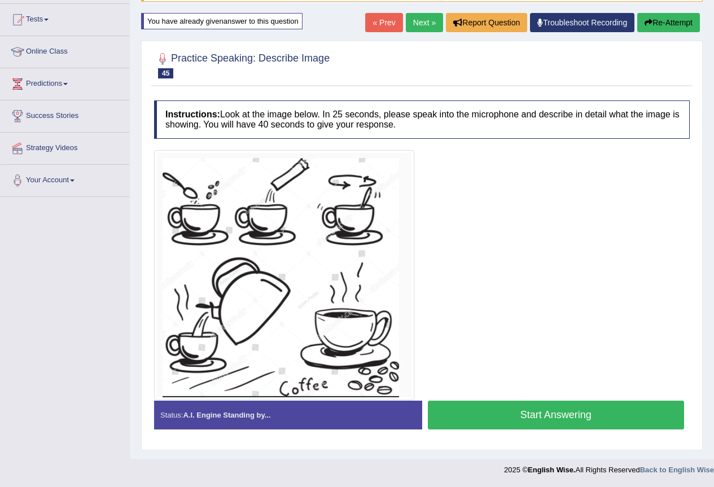
scroll to position [127, 0]
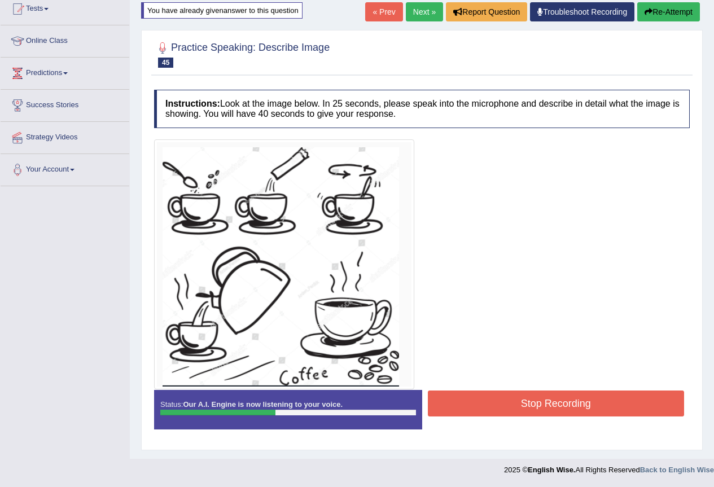
click at [517, 403] on button "Stop Recording" at bounding box center [556, 404] width 257 height 26
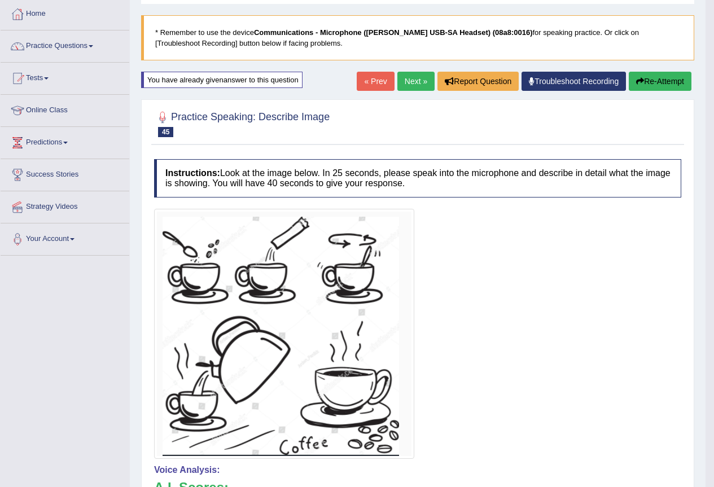
scroll to position [0, 0]
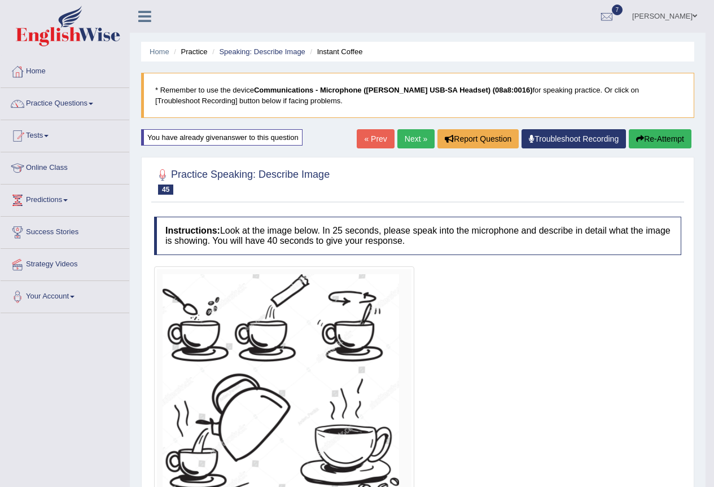
click at [413, 136] on link "Next »" at bounding box center [416, 138] width 37 height 19
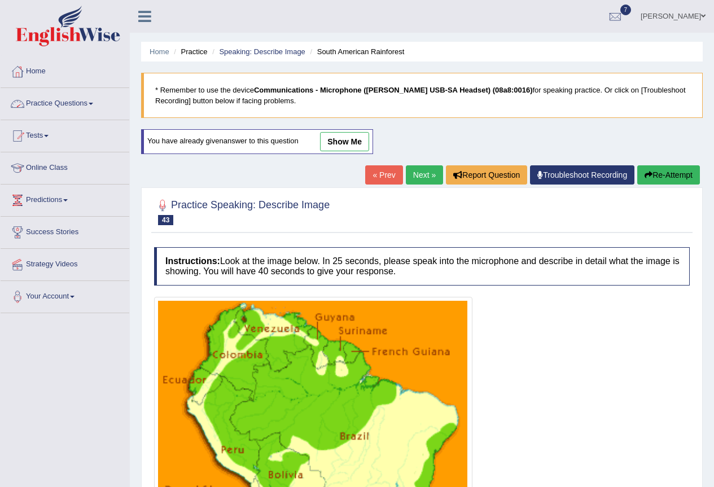
click at [29, 64] on link "Home" at bounding box center [65, 70] width 129 height 28
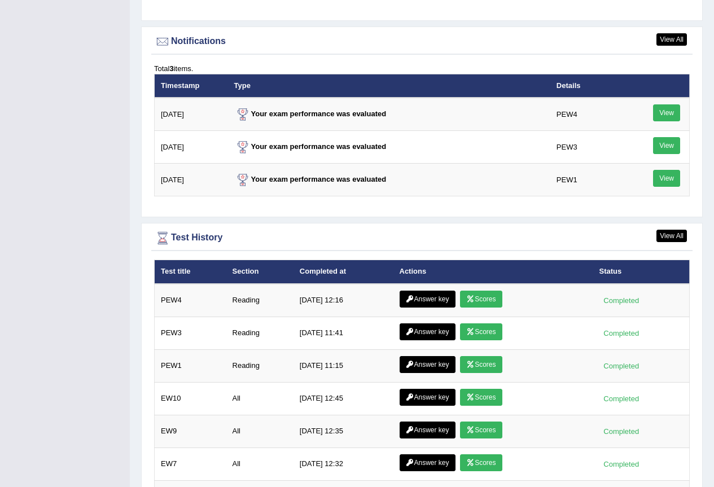
scroll to position [1430, 0]
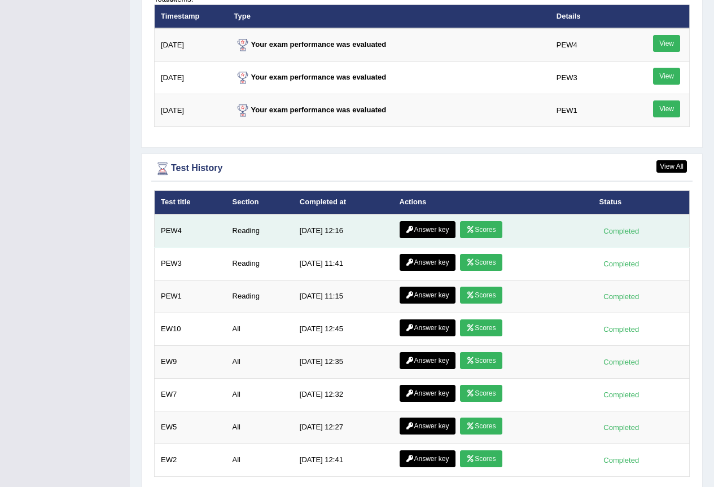
click at [468, 226] on icon at bounding box center [470, 229] width 8 height 7
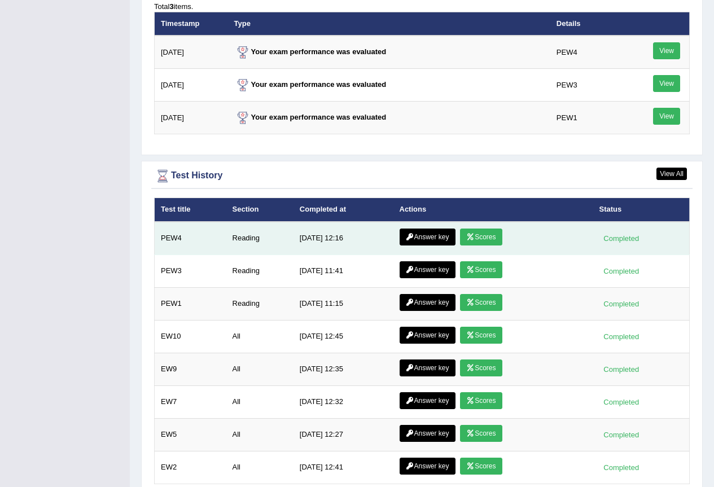
scroll to position [1423, 0]
click at [418, 229] on link "Answer key" at bounding box center [428, 237] width 56 height 17
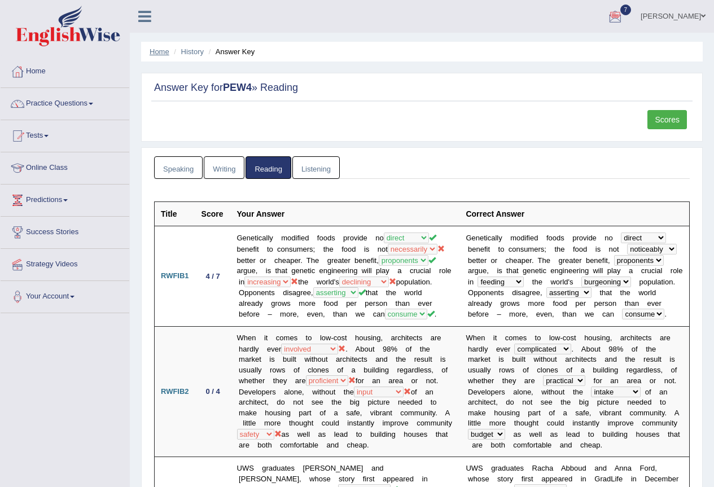
click at [158, 53] on link "Home" at bounding box center [160, 51] width 20 height 8
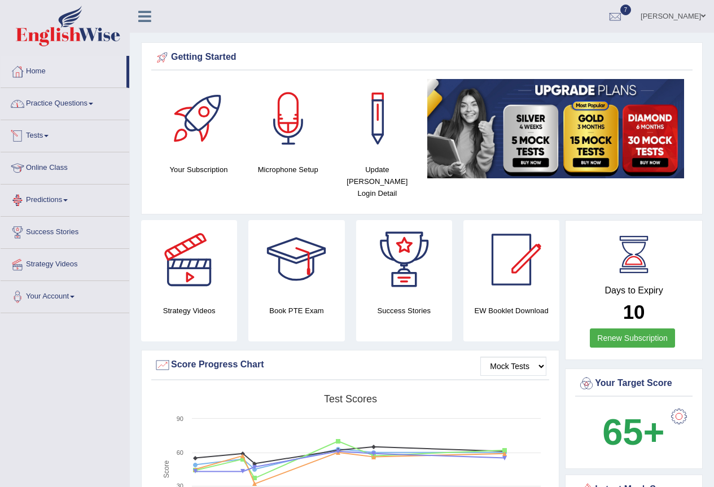
click at [38, 146] on link "Tests" at bounding box center [65, 134] width 129 height 28
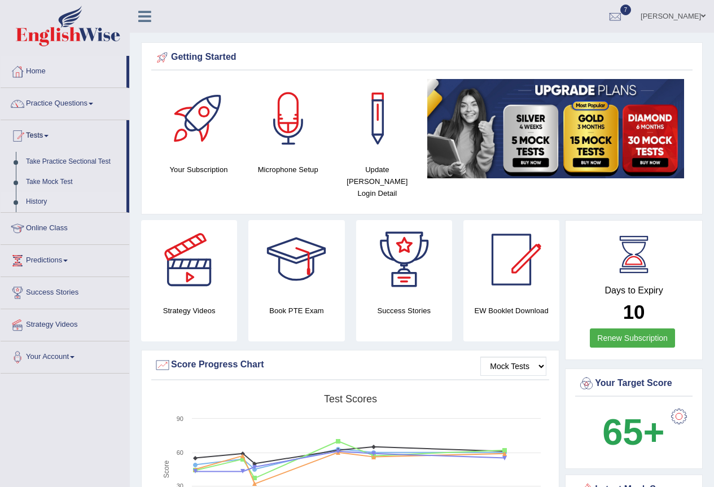
click at [38, 203] on link "History" at bounding box center [74, 202] width 106 height 20
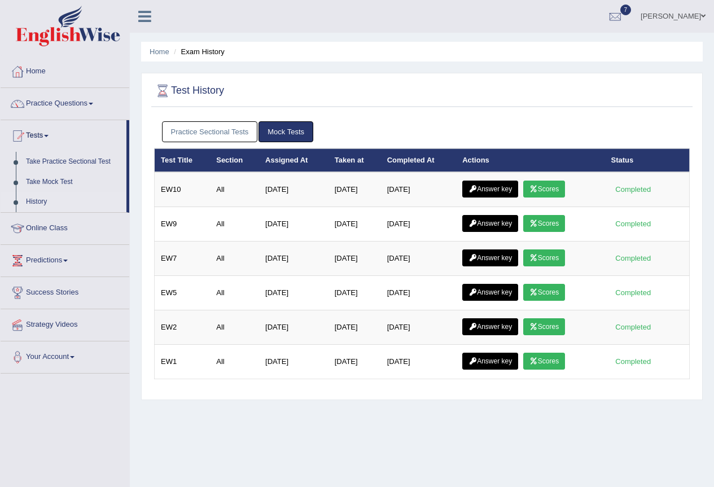
click at [226, 132] on link "Practice Sectional Tests" at bounding box center [210, 131] width 96 height 21
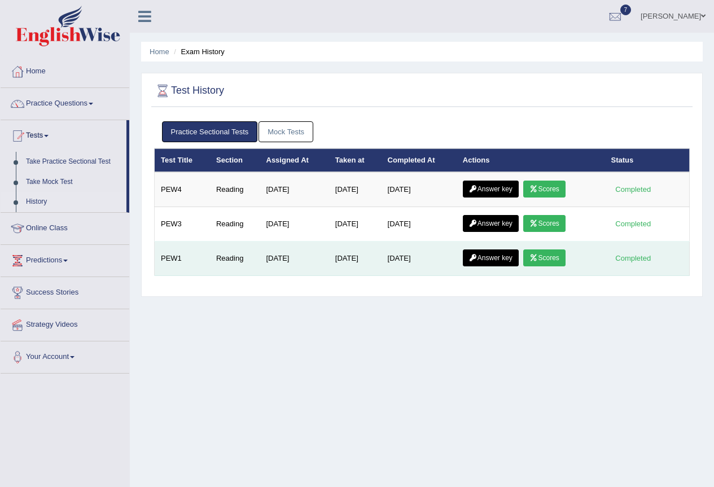
click at [547, 252] on link "Scores" at bounding box center [544, 258] width 42 height 17
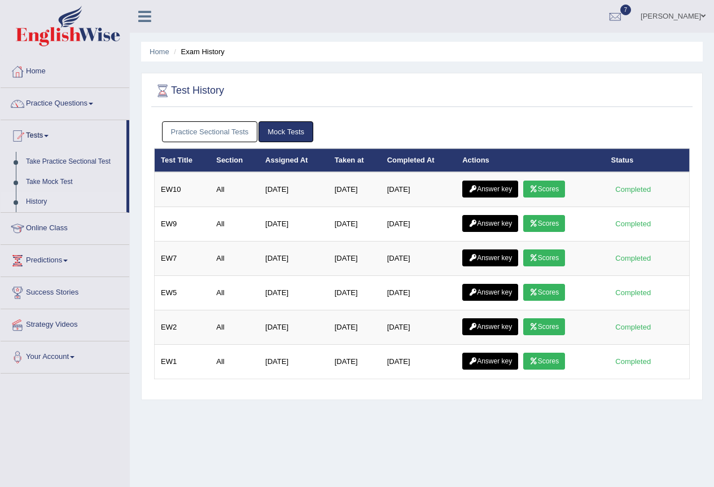
click at [234, 134] on link "Practice Sectional Tests" at bounding box center [210, 131] width 96 height 21
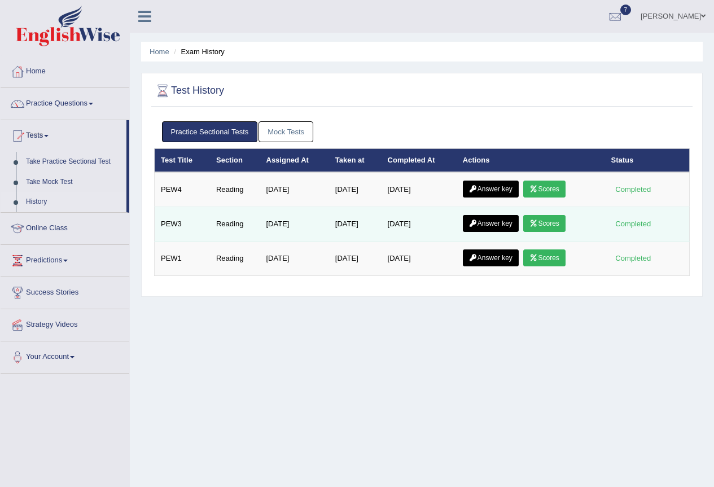
click at [541, 217] on link "Scores" at bounding box center [544, 223] width 42 height 17
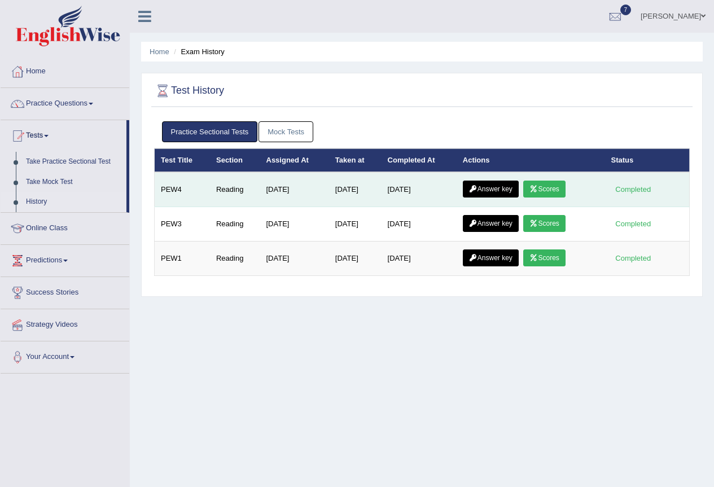
click at [542, 195] on link "Scores" at bounding box center [544, 189] width 42 height 17
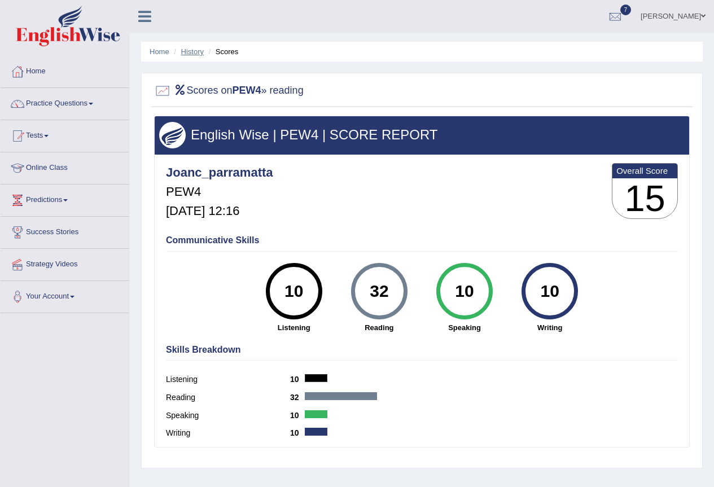
click at [189, 53] on link "History" at bounding box center [192, 51] width 23 height 8
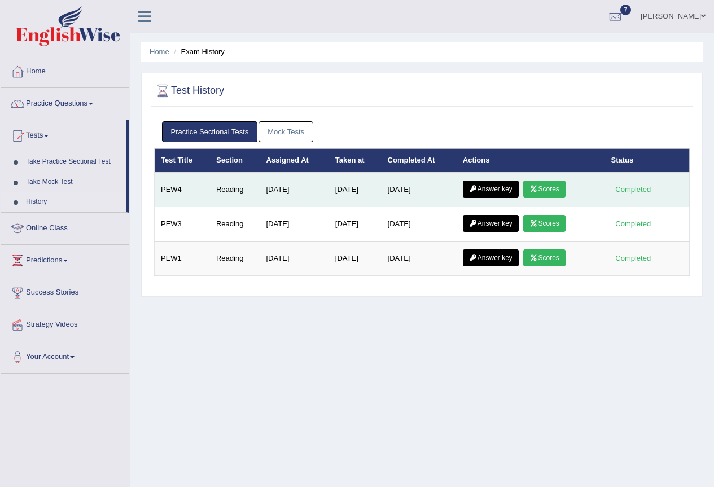
click at [504, 196] on link "Answer key" at bounding box center [491, 189] width 56 height 17
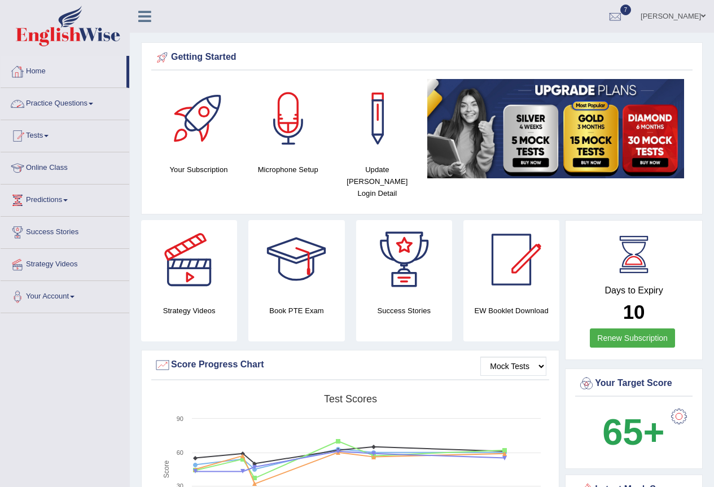
click at [88, 101] on link "Practice Questions" at bounding box center [65, 102] width 129 height 28
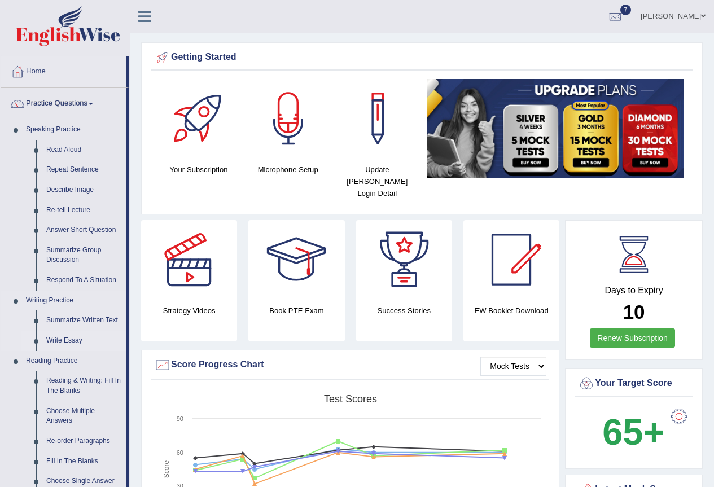
click at [59, 337] on link "Write Essay" at bounding box center [83, 341] width 85 height 20
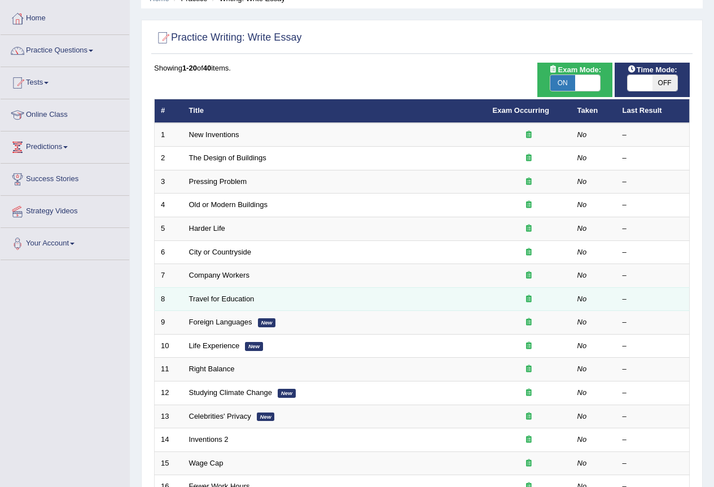
scroll to position [75, 0]
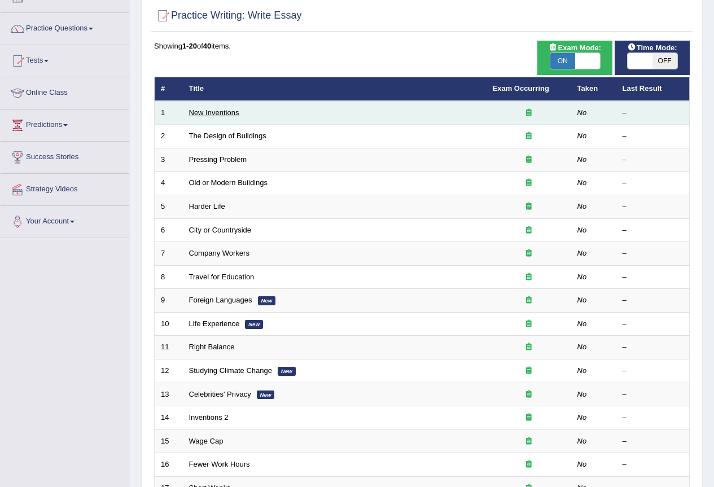
click at [203, 113] on link "New Inventions" at bounding box center [214, 112] width 50 height 8
